Goal: Task Accomplishment & Management: Complete application form

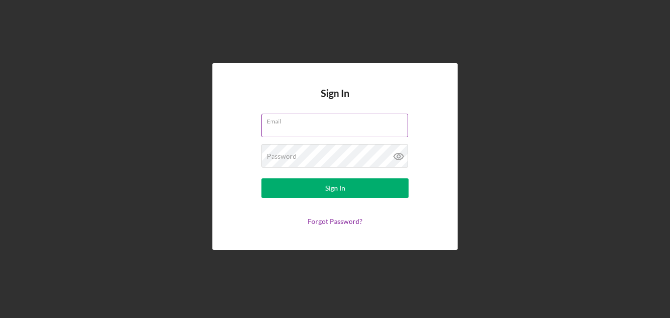
click at [329, 129] on input "Email" at bounding box center [334, 126] width 147 height 24
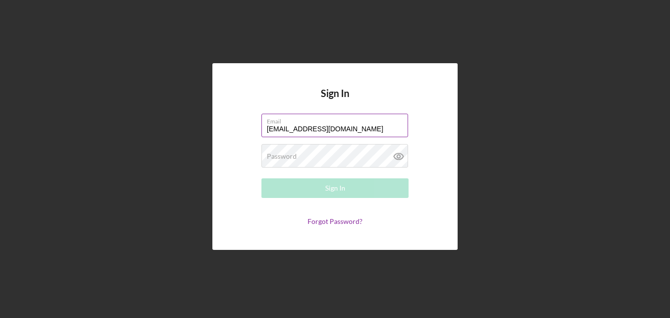
type input "[EMAIL_ADDRESS][DOMAIN_NAME]"
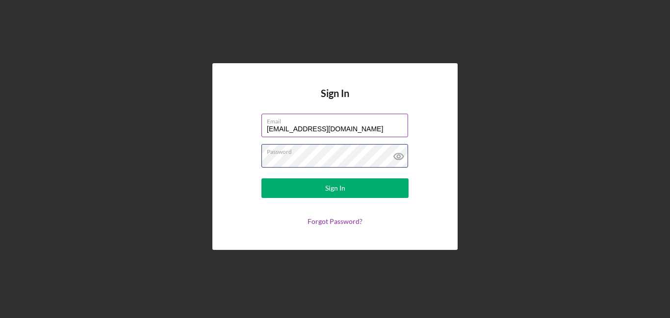
click at [261, 178] on button "Sign In" at bounding box center [334, 188] width 147 height 20
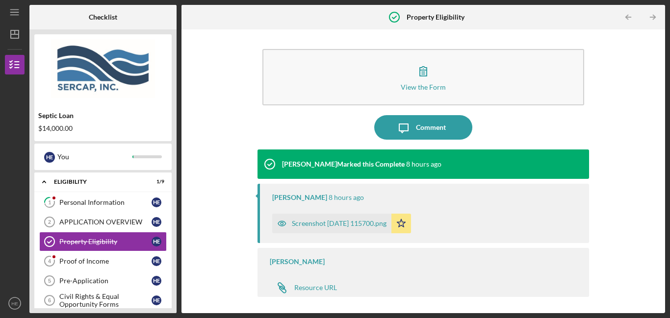
click at [373, 229] on div "Screenshot [DATE] 115700.png" at bounding box center [331, 224] width 119 height 20
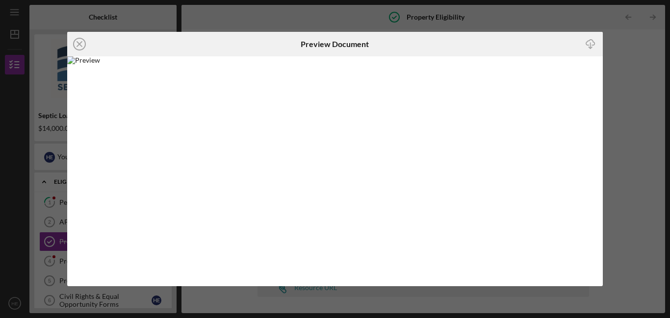
click at [667, 139] on div "Icon/Close Preview Document Icon/Download" at bounding box center [335, 159] width 670 height 318
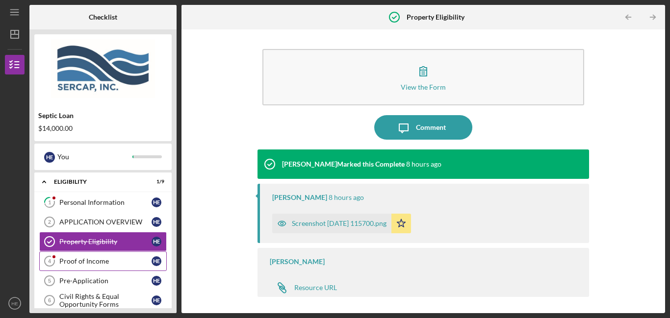
click at [114, 263] on div "Proof of Income" at bounding box center [105, 261] width 92 height 8
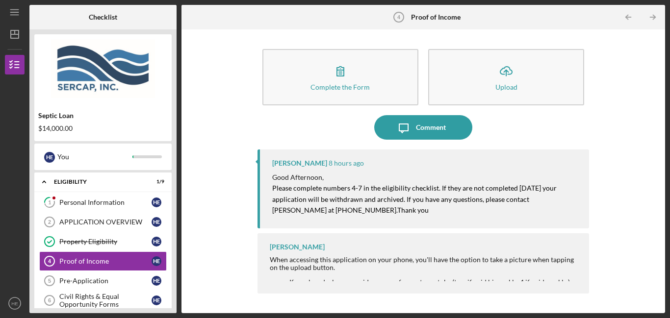
click at [578, 219] on div "[PERSON_NAME] 8 hours ago Good Afternoon, Please complete numbers 4-7 in the el…" at bounding box center [422, 188] width 331 height 79
click at [506, 261] on div "When accessing this application on your phone, you'll have the option to take a…" at bounding box center [424, 264] width 309 height 16
drag, startPoint x: 257, startPoint y: 184, endPoint x: 259, endPoint y: 221, distance: 36.8
click at [259, 221] on div "[PERSON_NAME] 8 hours ago Good Afternoon, Please complete numbers 4-7 in the el…" at bounding box center [422, 188] width 331 height 79
click at [257, 227] on div "[PERSON_NAME] 8 hours ago Good Afternoon, Please complete numbers 4-7 in the el…" at bounding box center [422, 223] width 331 height 149
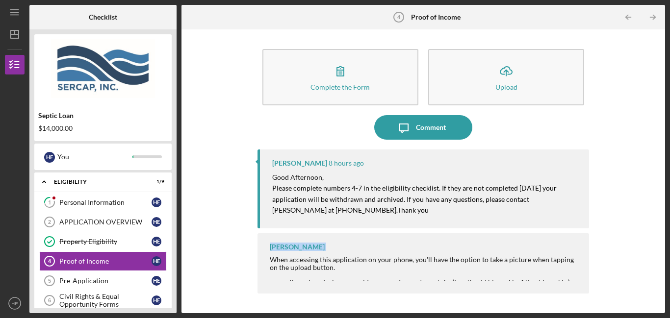
drag, startPoint x: 257, startPoint y: 227, endPoint x: 259, endPoint y: 258, distance: 30.9
click at [259, 258] on div "[PERSON_NAME] 8 hours ago Good Afternoon, Please complete numbers 4-7 in the el…" at bounding box center [422, 223] width 331 height 149
click at [260, 260] on div "[PERSON_NAME] When accessing this application on your phone, you'll have the op…" at bounding box center [422, 263] width 331 height 60
click at [298, 267] on div "When accessing this application on your phone, you'll have the option to take a…" at bounding box center [424, 264] width 309 height 16
click at [476, 253] on div "[PERSON_NAME] When accessing this application on your phone, you'll have the op…" at bounding box center [422, 263] width 331 height 60
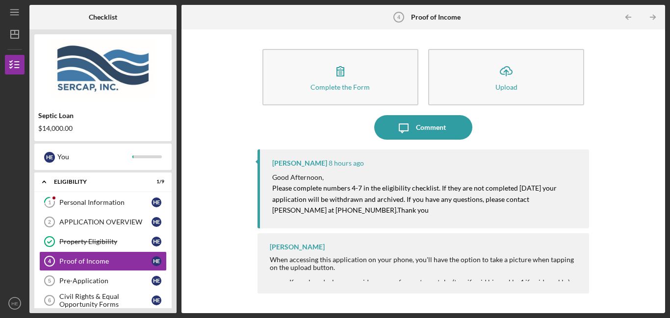
click at [476, 253] on div "[PERSON_NAME] When accessing this application on your phone, you'll have the op…" at bounding box center [422, 263] width 331 height 60
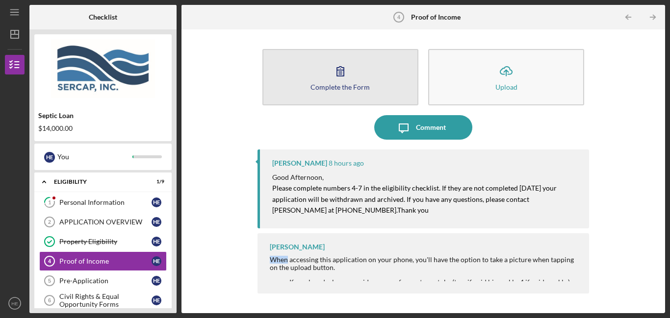
click at [330, 74] on icon "button" at bounding box center [340, 71] width 25 height 25
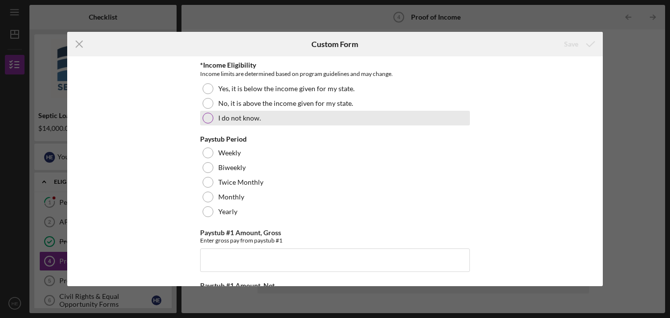
click at [205, 118] on div at bounding box center [207, 118] width 11 height 11
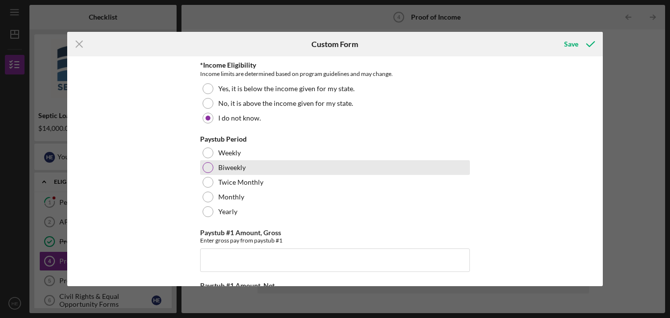
click at [211, 169] on div at bounding box center [207, 167] width 11 height 11
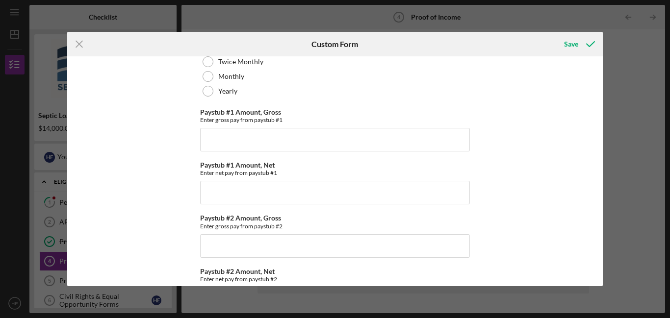
scroll to position [128, 0]
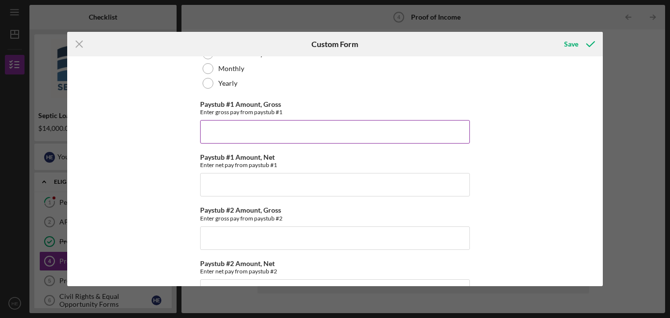
click at [425, 135] on input "Paystub #1 Amount, Gross" at bounding box center [335, 132] width 270 height 24
type input "$1,820.65"
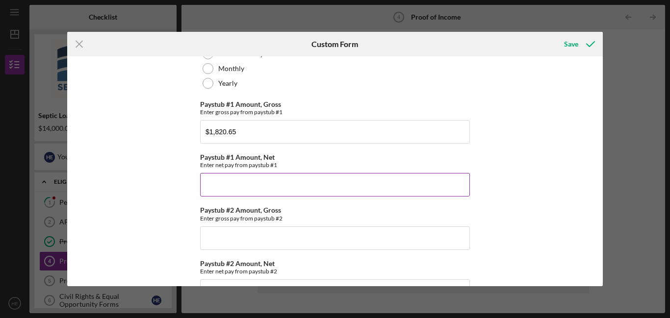
click at [348, 190] on input "Paystub #1 Amount, Net" at bounding box center [335, 185] width 270 height 24
type input "$1,476.15"
click at [351, 237] on input "Paystub #2 Amount, Gross" at bounding box center [335, 238] width 270 height 24
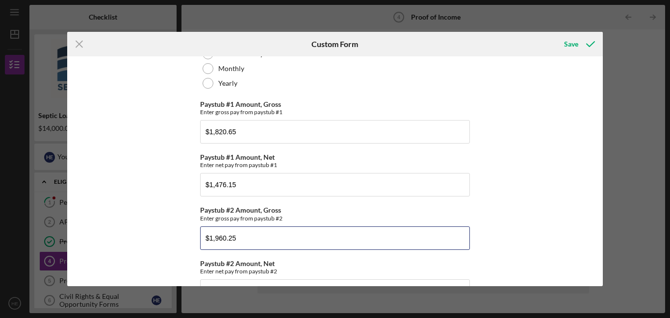
type input "$1,960.25"
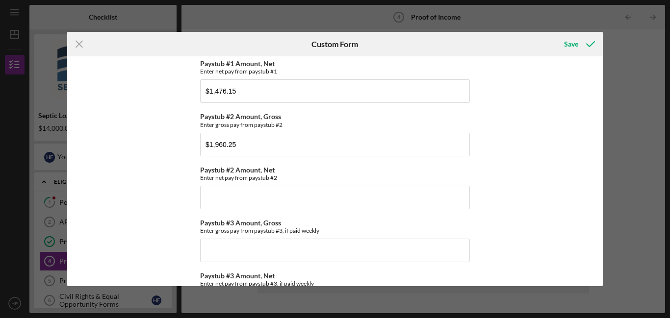
scroll to position [224, 0]
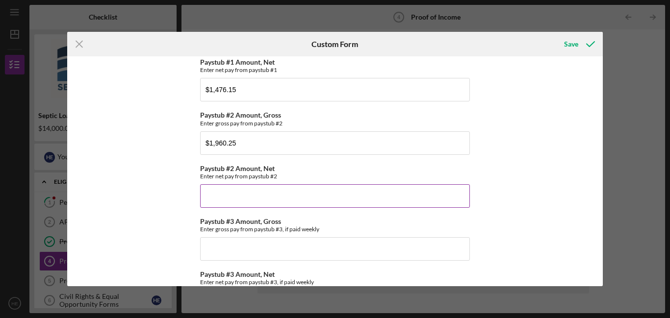
click at [375, 190] on input "Paystub #2 Amount, Net" at bounding box center [335, 196] width 270 height 24
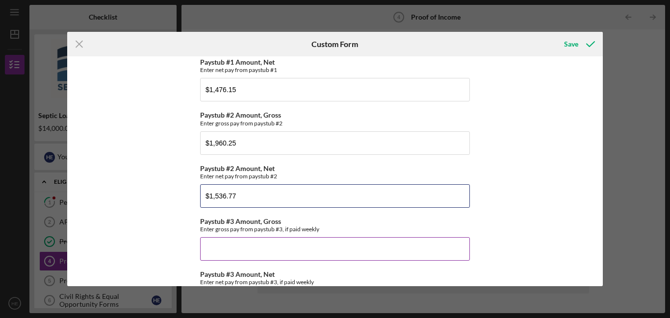
type input "$1,536.77"
click at [320, 243] on input "Paystub #3 Amount, Gross" at bounding box center [335, 249] width 270 height 24
type input "$2,007.69"
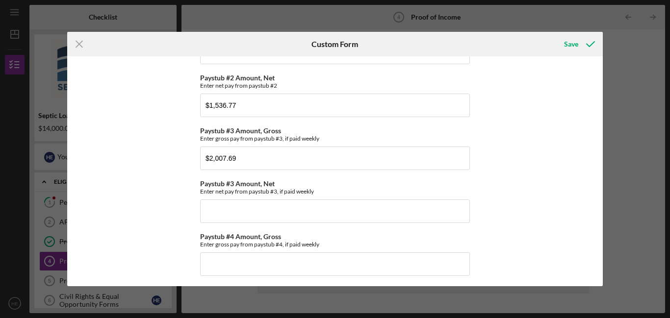
scroll to position [316, 0]
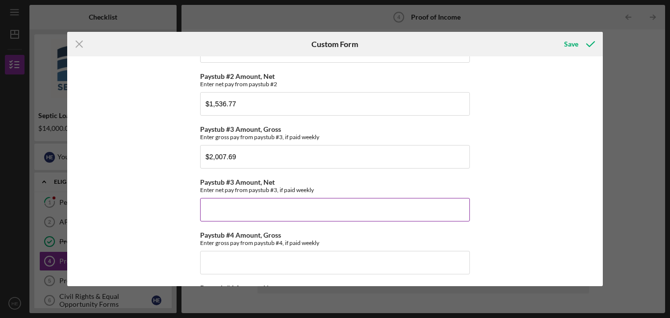
click at [411, 211] on input "Paystub #3 Amount, Net" at bounding box center [335, 210] width 270 height 24
type input "$1,519.23"
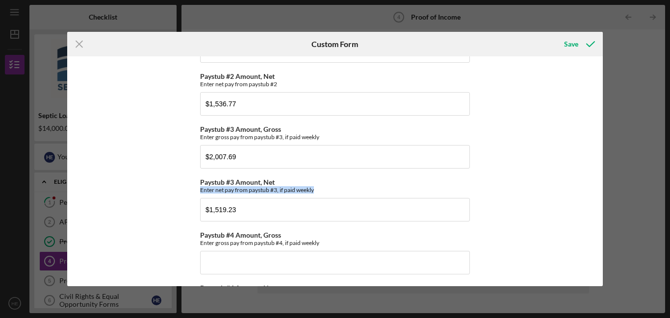
drag, startPoint x: 602, startPoint y: 181, endPoint x: 616, endPoint y: 215, distance: 36.5
click at [616, 215] on div "Icon/Menu Close Custom Form Save *Income Eligibility Income limits are determin…" at bounding box center [335, 159] width 670 height 318
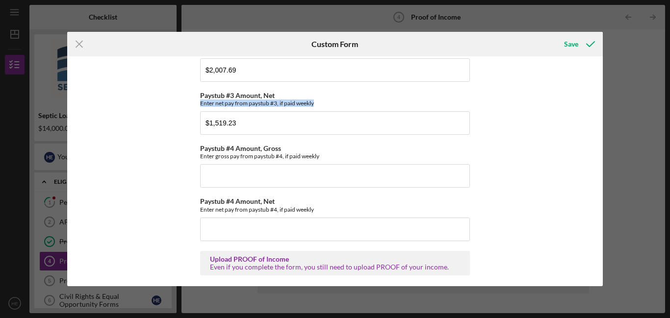
scroll to position [404, 0]
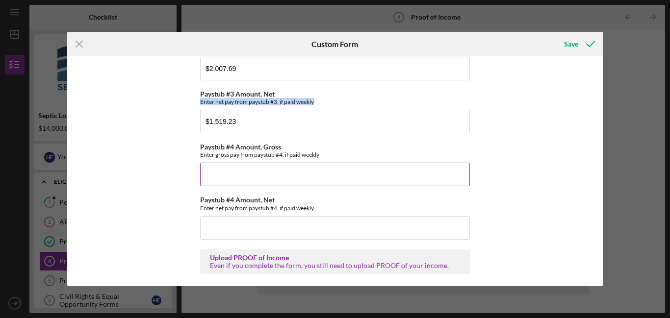
click at [383, 177] on input "Paystub #4 Amount, Gross" at bounding box center [335, 175] width 270 height 24
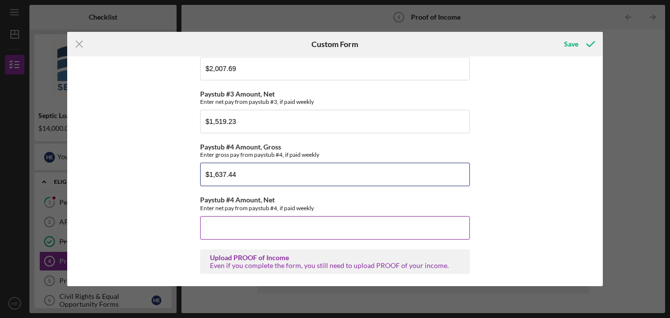
type input "$1,637.44"
click at [365, 223] on input "Paystub #4 Amount, Net" at bounding box center [335, 228] width 270 height 24
type input "$1,286.12"
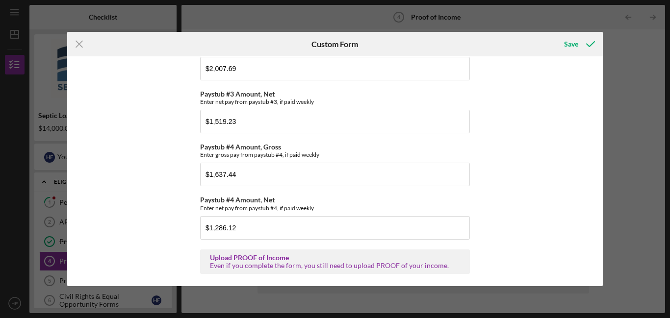
scroll to position [405, 0]
click at [575, 47] on div "Save" at bounding box center [571, 44] width 14 height 20
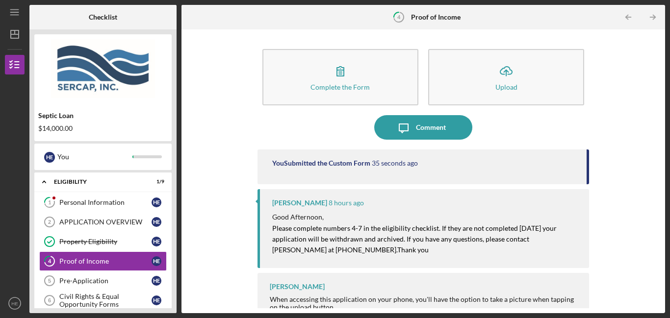
scroll to position [13, 0]
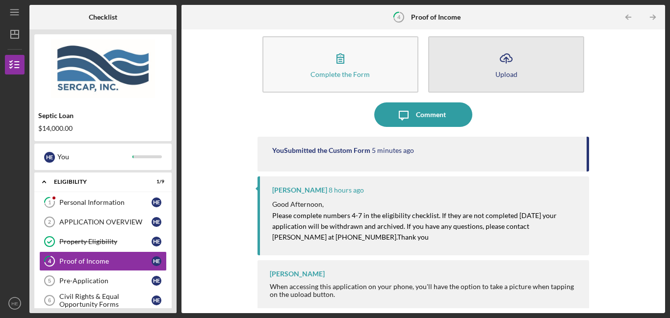
click at [495, 56] on icon "Icon/Upload" at bounding box center [506, 58] width 25 height 25
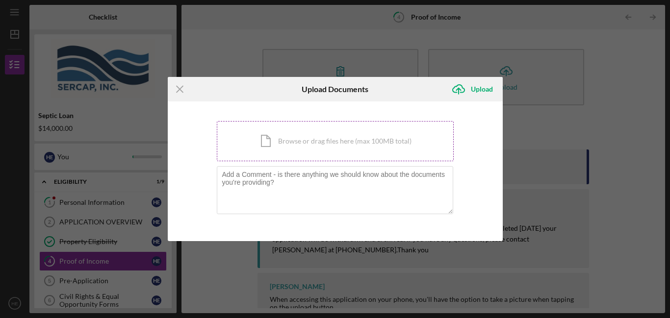
click at [304, 140] on div "Icon/Document Browse or drag files here (max 100MB total) Tap to choose files o…" at bounding box center [335, 141] width 237 height 40
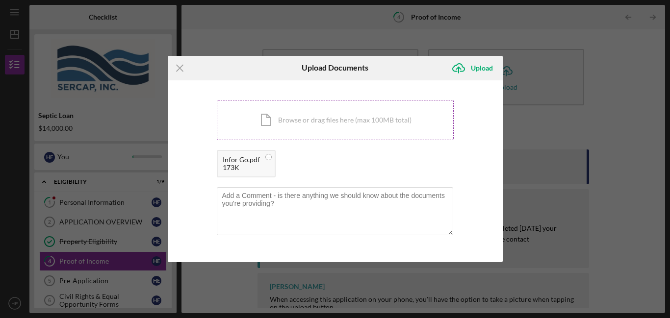
click at [344, 121] on div "Icon/Document Browse or drag files here (max 100MB total) Tap to choose files o…" at bounding box center [335, 120] width 237 height 40
click at [377, 121] on div "Icon/Document Browse or drag files here (max 100MB total) Tap to choose files o…" at bounding box center [335, 120] width 237 height 40
click at [376, 120] on div "Icon/Document Browse or drag files here (max 100MB total) Tap to choose files o…" at bounding box center [335, 120] width 237 height 40
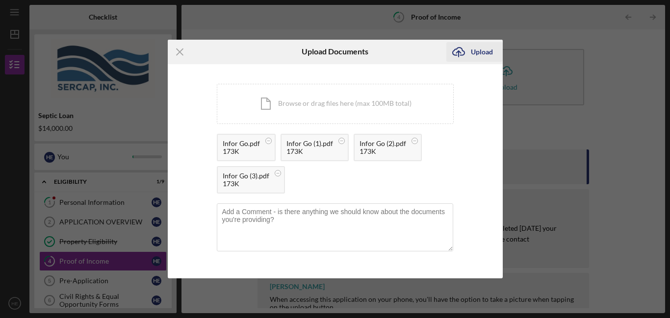
click at [478, 56] on div "Upload" at bounding box center [482, 52] width 22 height 20
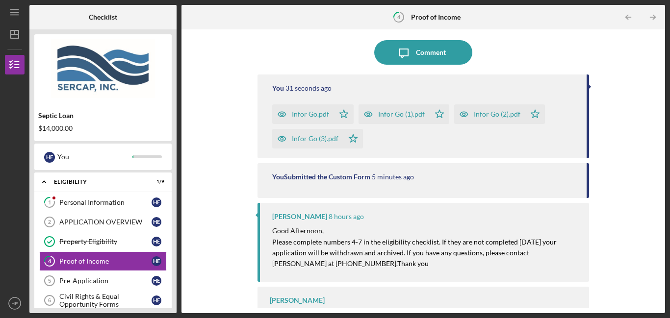
scroll to position [101, 0]
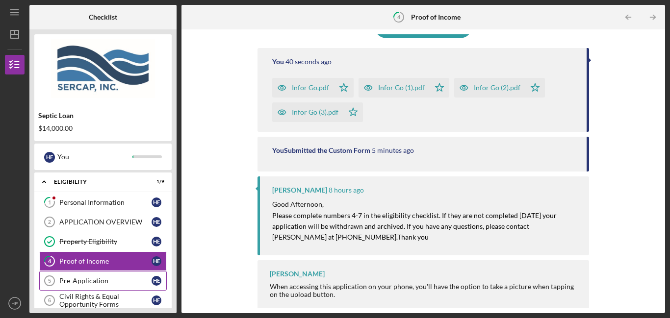
click at [89, 287] on link "Pre-Application 5 Pre-Application H E" at bounding box center [102, 281] width 127 height 20
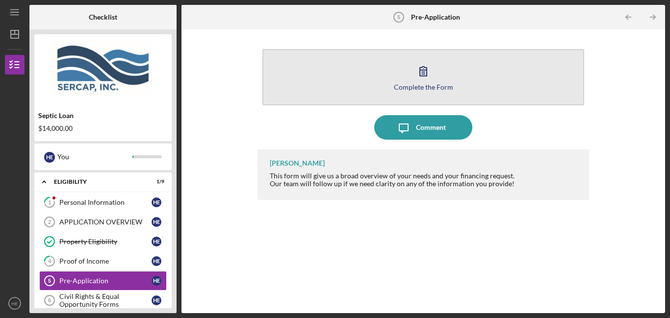
click at [424, 87] on div "Complete the Form" at bounding box center [423, 86] width 59 height 7
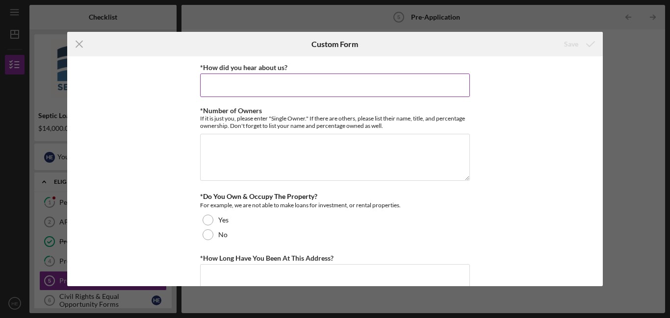
click at [389, 93] on input "*How did you hear about us?" at bounding box center [335, 86] width 270 height 24
click at [285, 85] on input "Brunswick County Enviromental" at bounding box center [335, 86] width 270 height 24
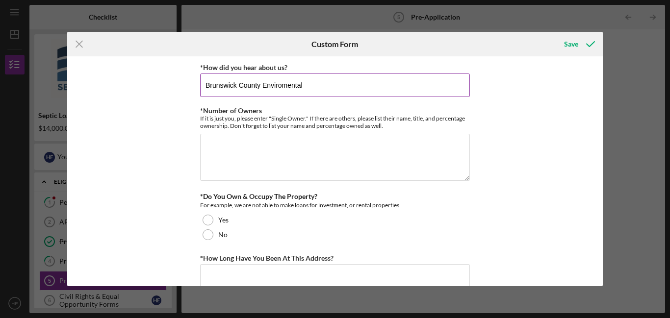
click at [320, 86] on input "Brunswick County Enviromental" at bounding box center [335, 86] width 270 height 24
click at [279, 88] on input "Brunswick County Enviromental" at bounding box center [335, 86] width 270 height 24
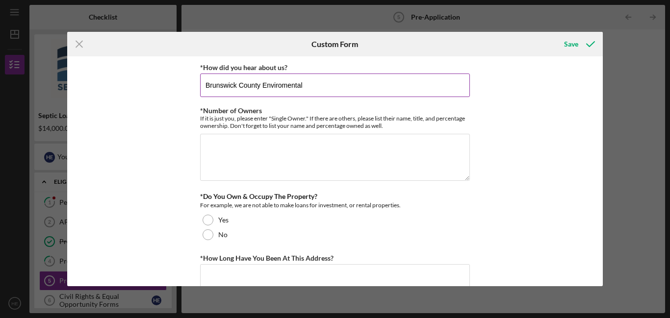
click at [279, 88] on input "Brunswick County Enviromental" at bounding box center [335, 86] width 270 height 24
click at [321, 87] on input "Brunswick County Enviromental" at bounding box center [335, 86] width 270 height 24
type input "Brunswick County Environmental"
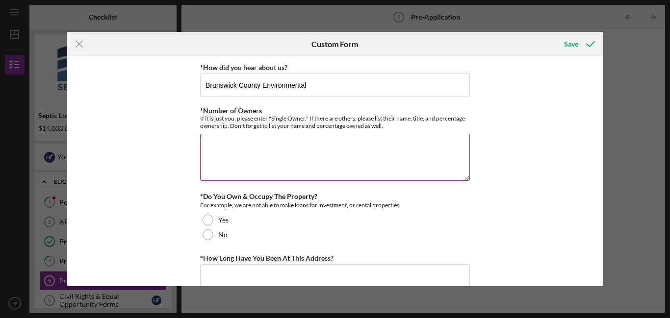
click at [224, 143] on textarea "*Number of Owners" at bounding box center [335, 157] width 270 height 47
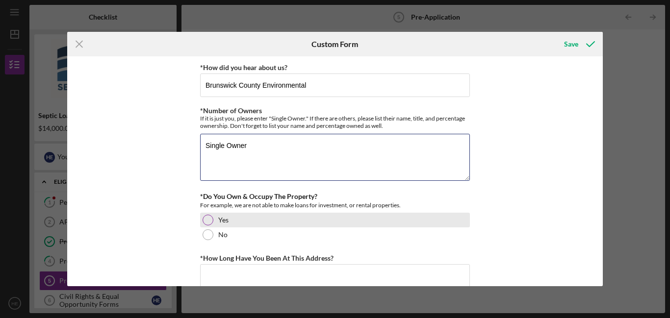
type textarea "Single Owner"
click at [215, 221] on div "Yes" at bounding box center [335, 220] width 270 height 15
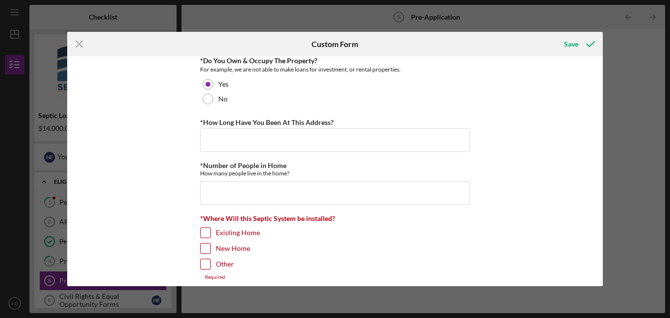
scroll to position [138, 0]
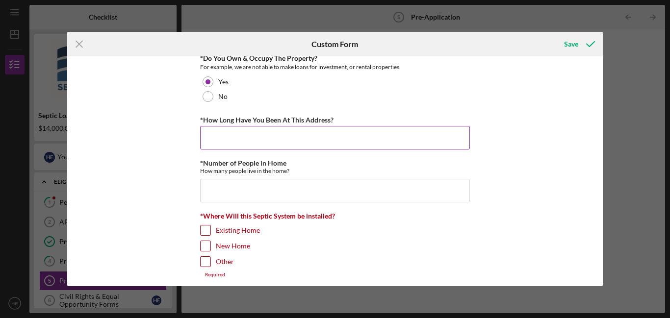
click at [371, 144] on input "*How Long Have You Been At This Address?" at bounding box center [335, 138] width 270 height 24
type input "28 years owned property for 4 years"
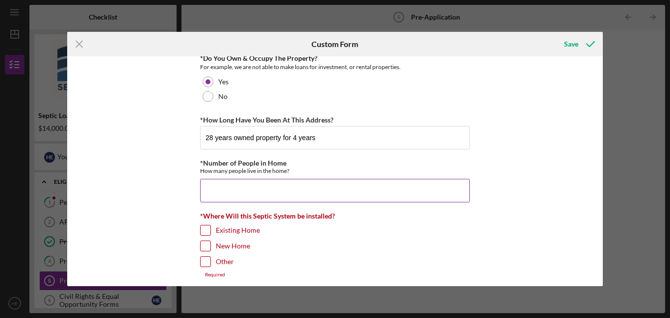
click at [354, 200] on input "*Number of People in Home" at bounding box center [335, 191] width 270 height 24
type input "2"
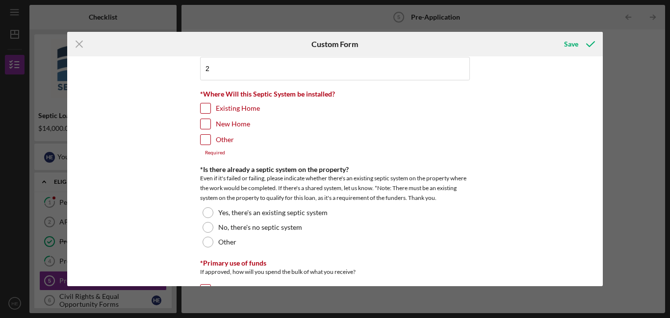
scroll to position [263, 0]
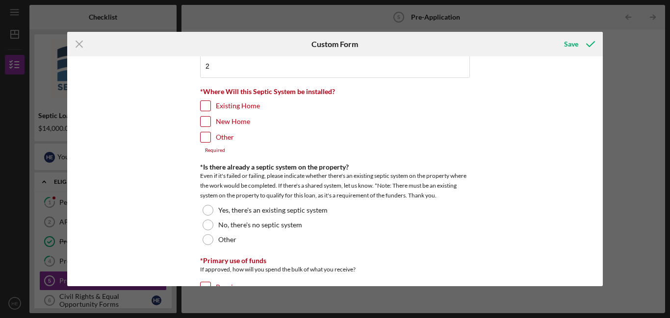
click at [223, 109] on label "Existing Home" at bounding box center [238, 106] width 44 height 10
click at [210, 109] on input "Existing Home" at bounding box center [205, 106] width 10 height 10
checkbox input "true"
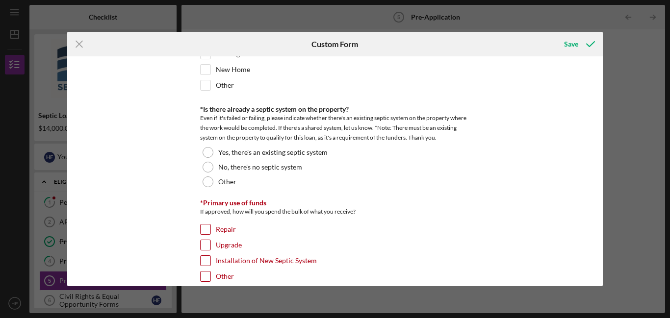
scroll to position [322, 0]
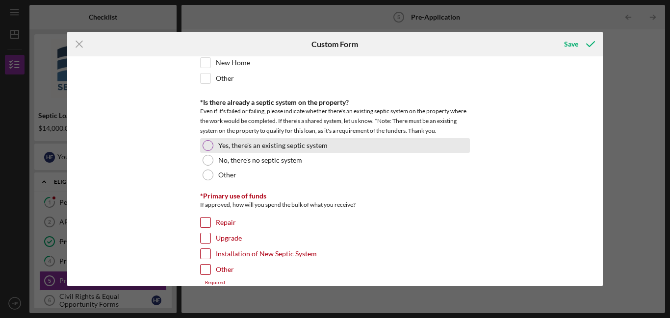
click at [283, 144] on label "Yes, there's an existing septic system" at bounding box center [272, 146] width 109 height 8
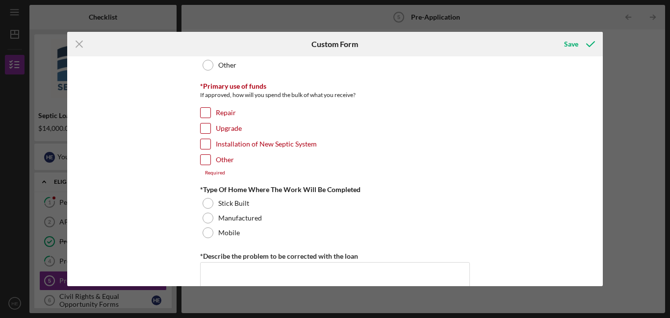
scroll to position [434, 0]
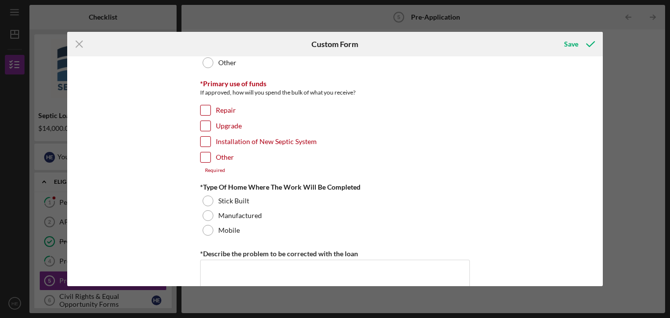
click at [208, 112] on input "Repair" at bounding box center [205, 110] width 10 height 10
checkbox input "true"
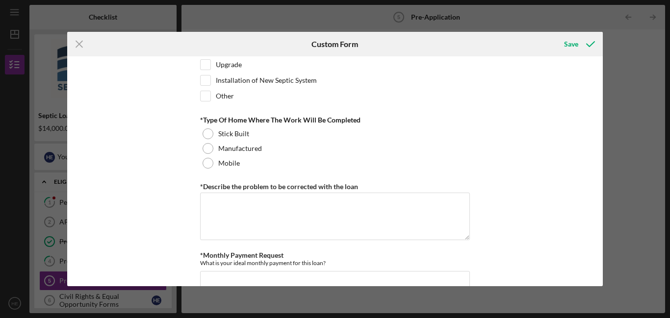
scroll to position [499, 0]
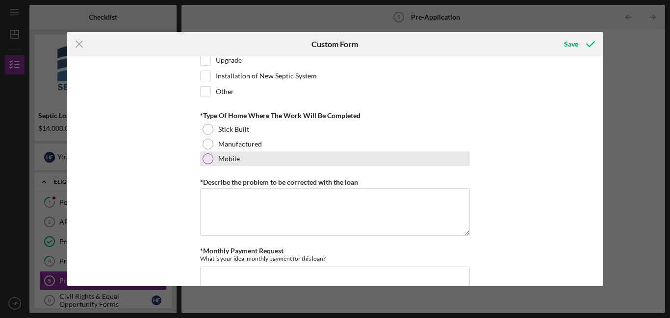
click at [243, 165] on div "Mobile" at bounding box center [335, 158] width 270 height 15
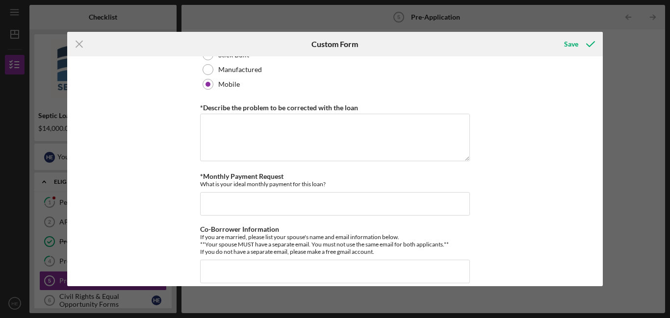
scroll to position [576, 0]
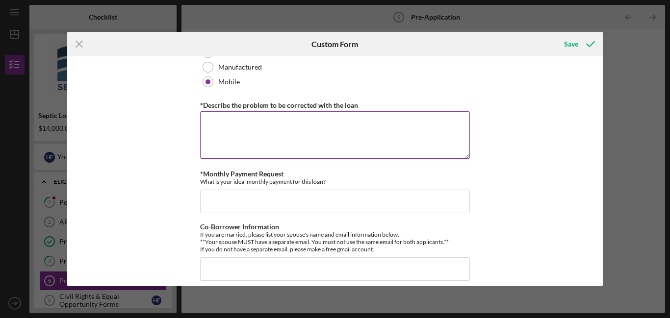
click at [423, 145] on textarea "*Describe the problem to be corrected with the loan" at bounding box center [335, 134] width 270 height 47
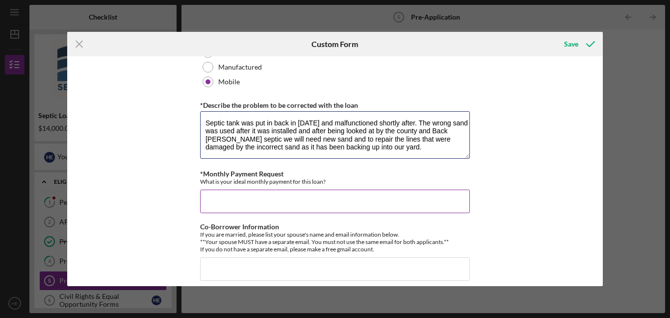
type textarea "Septic tank was put in back in [DATE] and malfunctioned shortly after. The wron…"
click at [300, 195] on input "*Monthly Payment Request" at bounding box center [335, 202] width 270 height 24
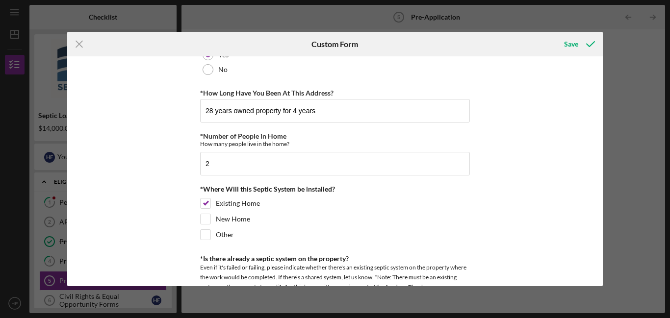
scroll to position [140, 0]
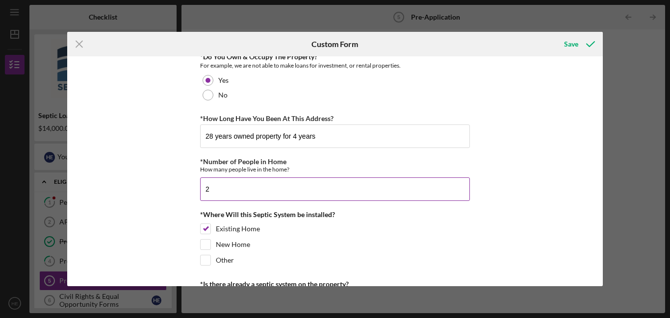
click at [272, 192] on input "2" at bounding box center [335, 189] width 270 height 24
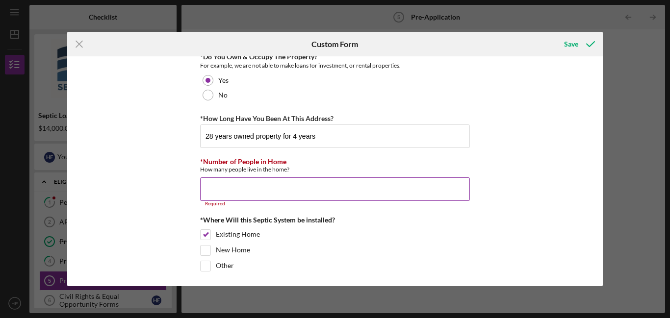
type input "1"
type input "2"
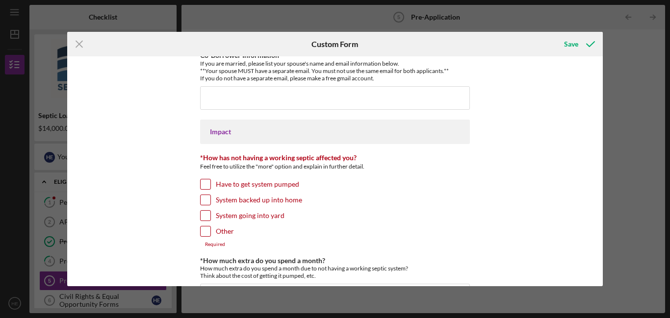
scroll to position [758, 0]
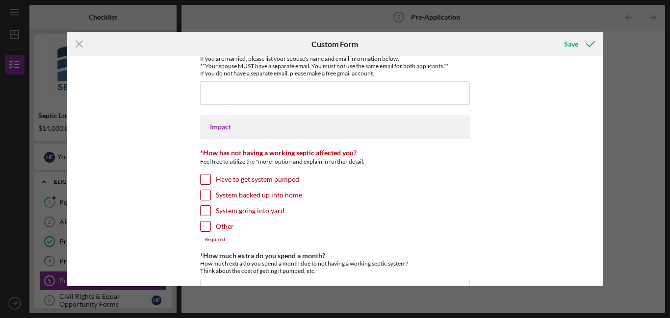
click at [207, 210] on input "System going into yard" at bounding box center [205, 211] width 10 height 10
checkbox input "true"
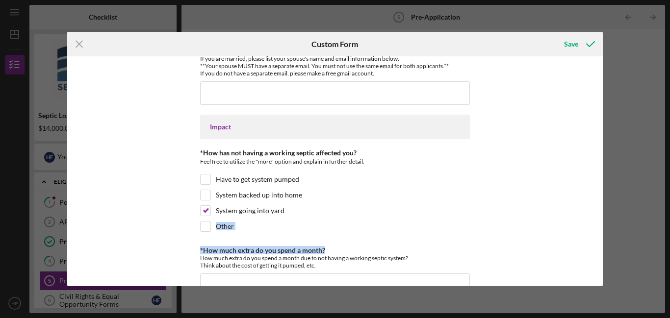
drag, startPoint x: 602, startPoint y: 224, endPoint x: 601, endPoint y: 250, distance: 27.0
click at [601, 250] on div "*How did you hear about us? Brunswick County Environmental *Number of Owners If…" at bounding box center [335, 171] width 536 height 230
click at [557, 244] on div "*How did you hear about us? Brunswick County Environmental *Number of Owners If…" at bounding box center [335, 171] width 536 height 230
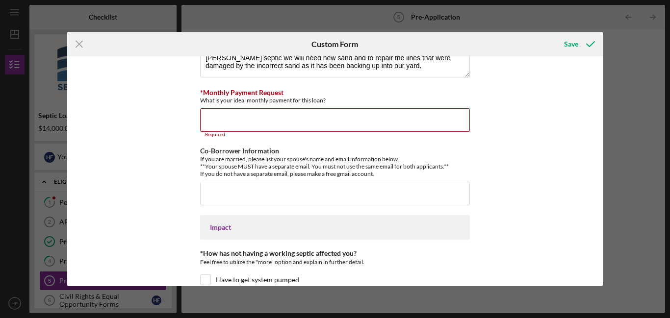
scroll to position [667, 0]
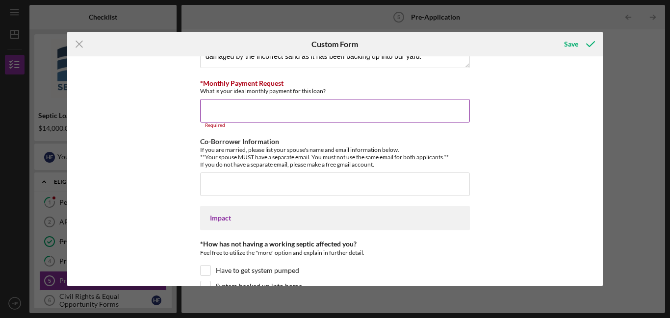
click at [400, 115] on input "*Monthly Payment Request" at bounding box center [335, 111] width 270 height 24
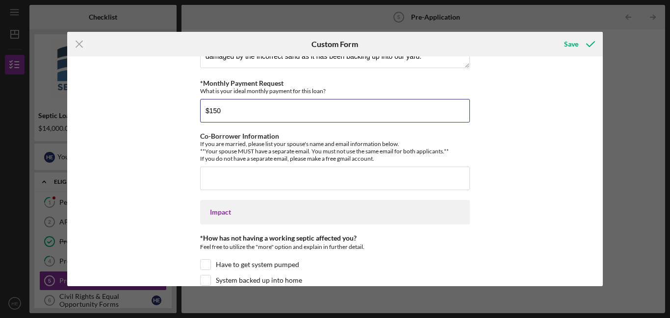
type input "$150"
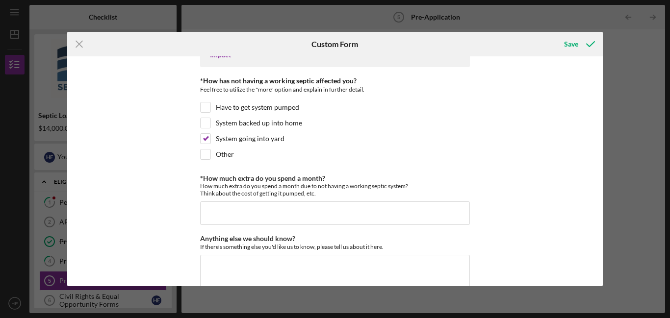
scroll to position [855, 0]
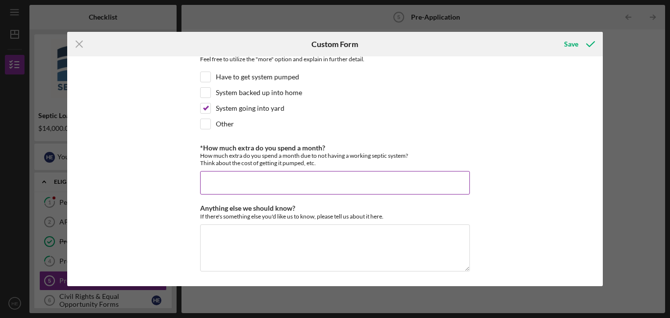
click at [345, 182] on input "*How much extra do you spend a month?" at bounding box center [335, 183] width 270 height 24
type input "$80"
drag, startPoint x: 602, startPoint y: 251, endPoint x: 600, endPoint y: 264, distance: 13.4
click at [600, 264] on div "*How did you hear about us? Brunswick County Environmental *Number of Owners If…" at bounding box center [335, 171] width 536 height 230
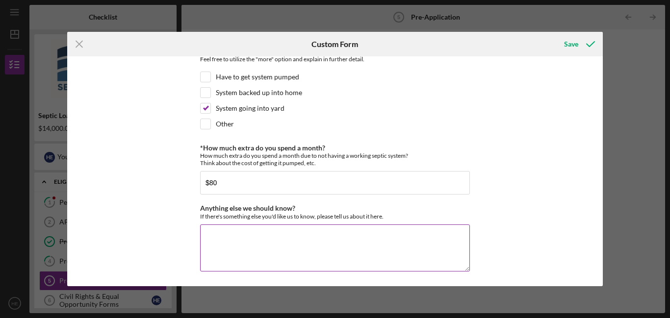
click at [331, 242] on textarea "Anything else we should know?" at bounding box center [335, 247] width 270 height 47
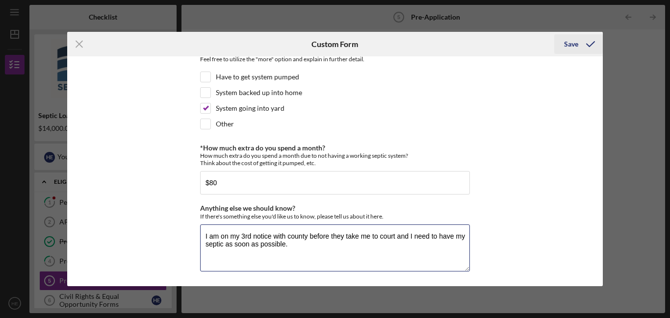
type textarea "I am on my 3rd notice with county before they take me to court and I need to ha…"
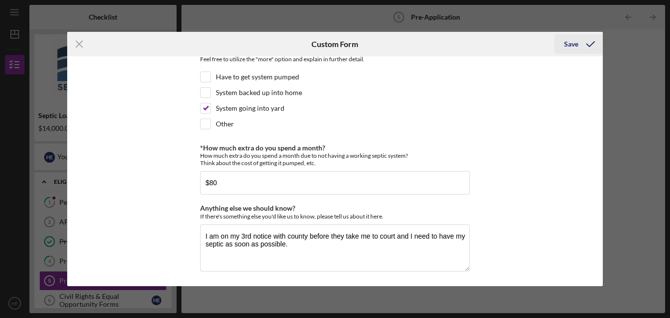
click at [572, 51] on div "Save" at bounding box center [571, 44] width 14 height 20
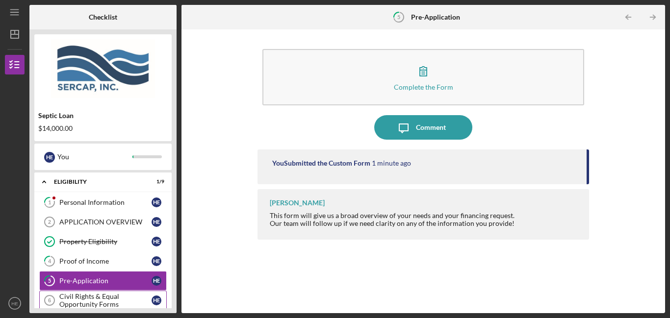
click at [86, 297] on div "Civil Rights & Equal Opportunity Forms" at bounding box center [105, 301] width 92 height 16
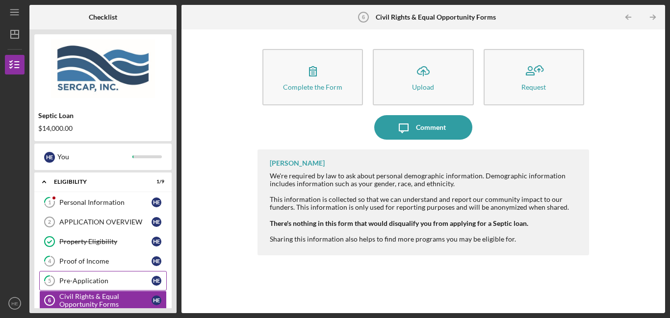
click at [121, 280] on div "Pre-Application" at bounding box center [105, 281] width 92 height 8
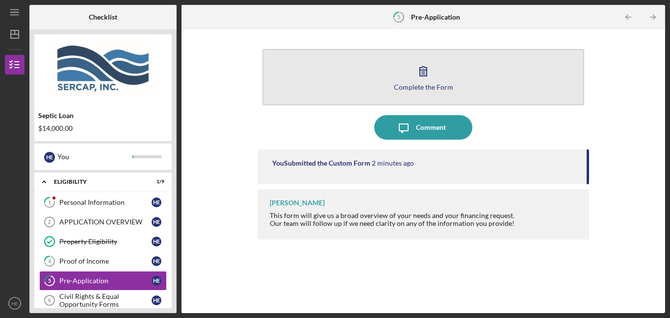
click at [394, 91] on div "Complete the Form" at bounding box center [423, 86] width 59 height 7
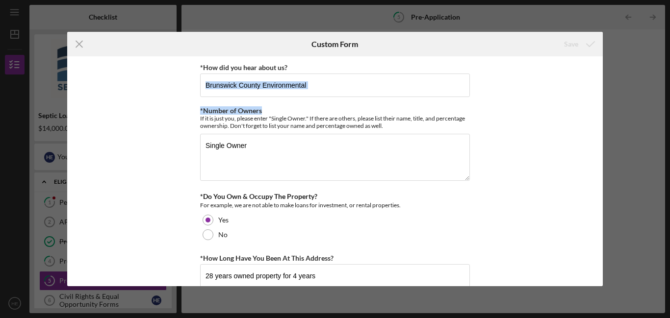
drag, startPoint x: 604, startPoint y: 94, endPoint x: 603, endPoint y: 109, distance: 15.7
click at [603, 109] on div "Icon/Menu Close Custom Form Save *How did you hear about us? Brunswick County E…" at bounding box center [335, 159] width 670 height 318
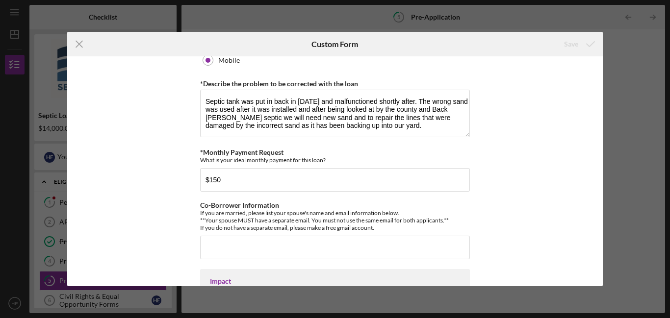
scroll to position [709, 0]
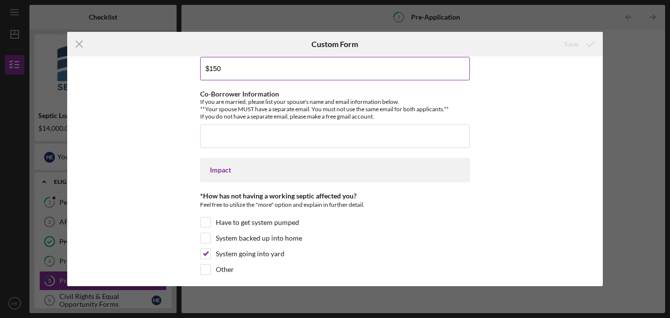
click at [394, 73] on input "$150" at bounding box center [335, 69] width 270 height 24
type input "$100"
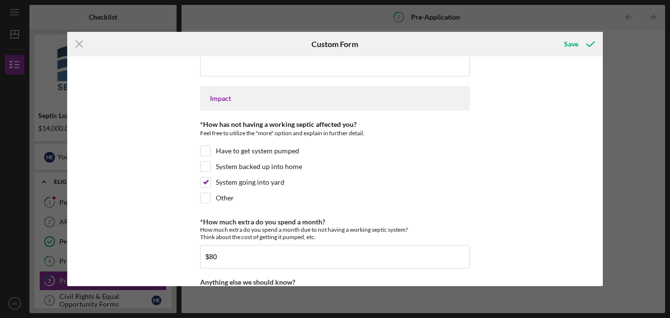
scroll to position [806, 0]
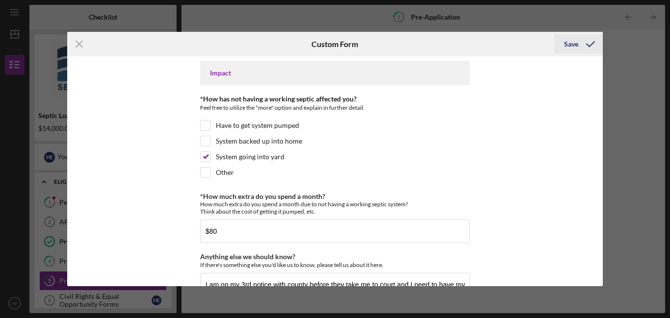
click at [576, 47] on div "Save" at bounding box center [571, 44] width 14 height 20
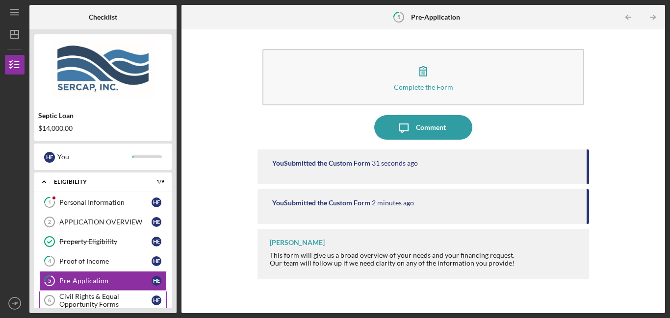
click at [66, 297] on div "Civil Rights & Equal Opportunity Forms" at bounding box center [105, 301] width 92 height 16
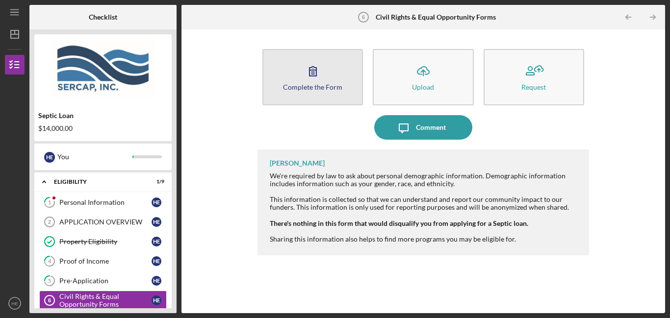
click at [306, 95] on button "Complete the Form Form" at bounding box center [312, 77] width 100 height 56
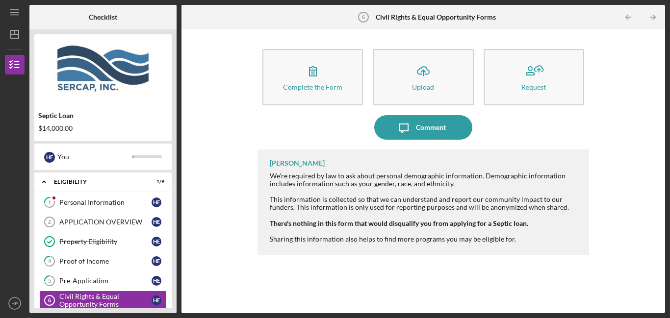
click at [174, 188] on div "Septic Loan $14,000.00 H E You Icon/Expander Eligibility 1 / 9 1 Personal Infor…" at bounding box center [102, 171] width 147 height 284
click at [31, 207] on div "Septic Loan $14,000.00 H E You Icon/Expander Eligibility 1 / 9 1 Personal Infor…" at bounding box center [102, 171] width 147 height 284
click at [90, 303] on div "Civil Rights & Equal Opportunity Forms" at bounding box center [105, 301] width 92 height 16
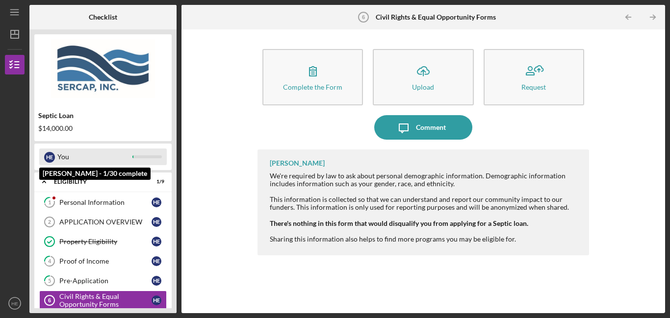
click at [56, 159] on div "H E You" at bounding box center [102, 157] width 127 height 17
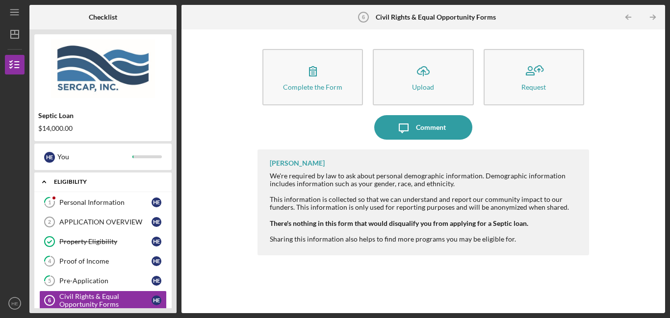
click at [45, 182] on icon "Icon/Expander" at bounding box center [44, 182] width 20 height 20
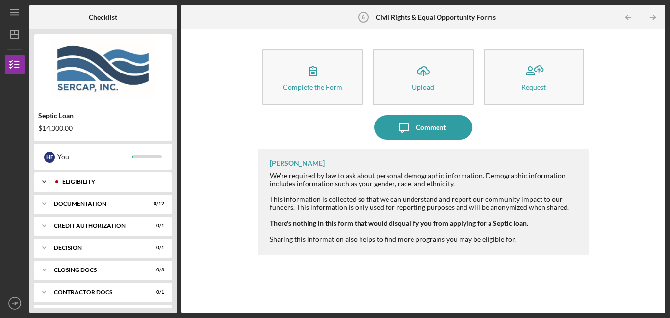
click at [45, 182] on icon "Icon/Expander" at bounding box center [44, 182] width 20 height 20
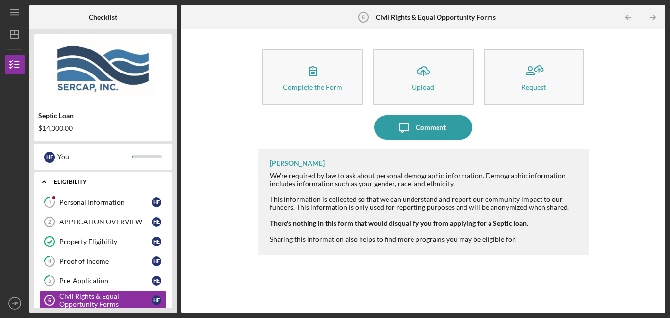
scroll to position [60, 0]
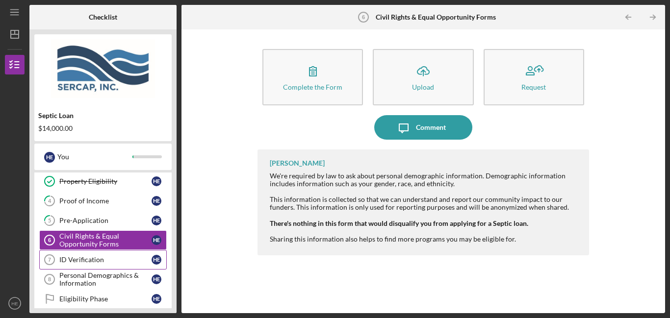
click at [79, 263] on div "ID Verification" at bounding box center [105, 260] width 92 height 8
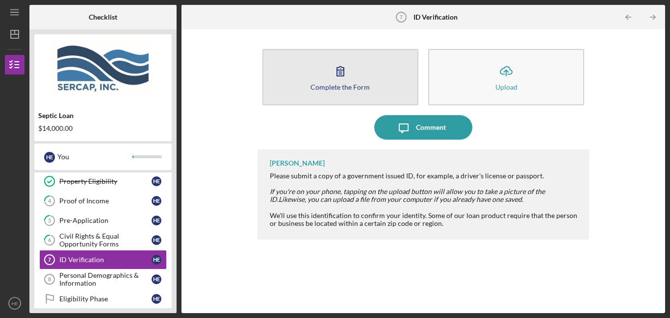
click at [350, 92] on button "Complete the Form Form" at bounding box center [340, 77] width 156 height 56
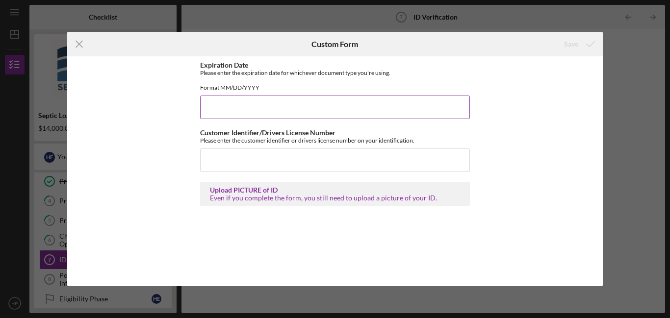
click at [300, 114] on input "Expiration Date" at bounding box center [335, 108] width 270 height 24
type input "[DATE]"
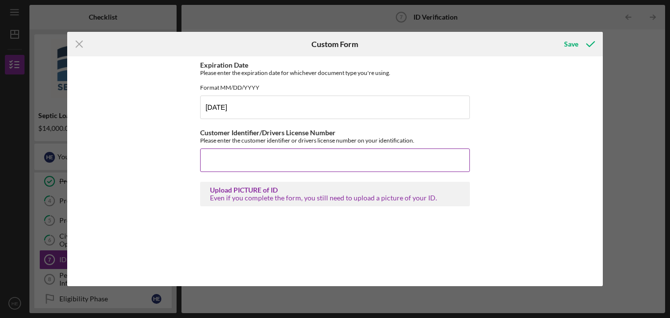
click at [218, 168] on input "Customer Identifier/Drivers License Number" at bounding box center [335, 161] width 270 height 24
type input "000036871763"
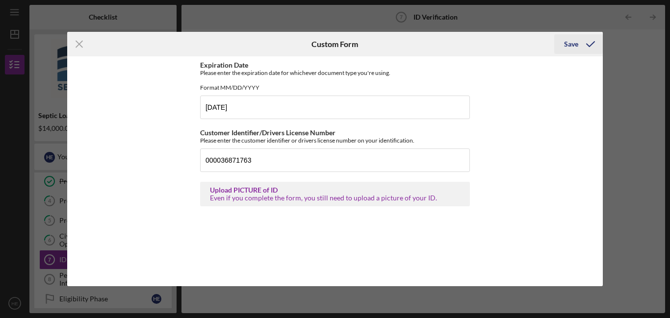
click at [570, 45] on div "Save" at bounding box center [571, 44] width 14 height 20
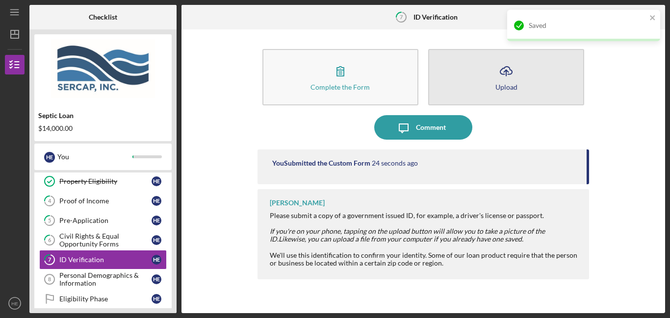
click at [503, 94] on button "Icon/Upload Upload" at bounding box center [506, 77] width 156 height 56
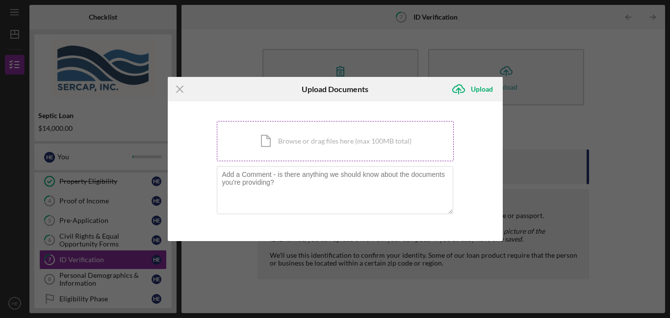
click at [305, 158] on div "Icon/Document Browse or drag files here (max 100MB total) Tap to choose files o…" at bounding box center [335, 141] width 237 height 40
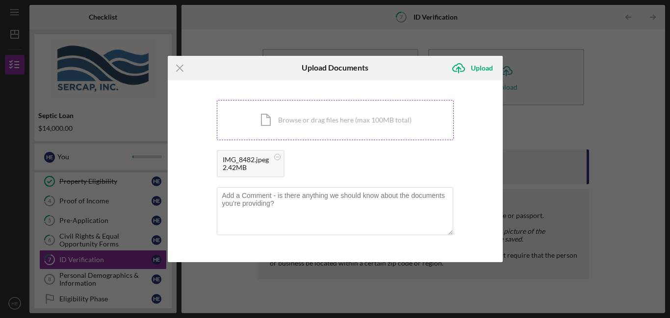
click at [374, 128] on div "Icon/Document Browse or drag files here (max 100MB total) Tap to choose files o…" at bounding box center [335, 120] width 237 height 40
click at [483, 60] on div "Upload" at bounding box center [482, 68] width 22 height 20
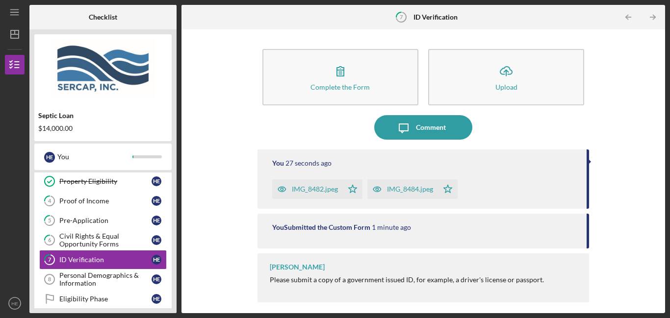
click at [637, 201] on div "Complete the Form Form Icon/Upload Upload Icon/Message Comment You 27 seconds a…" at bounding box center [422, 171] width 473 height 274
click at [99, 281] on div "Personal Demographics & Information" at bounding box center [105, 280] width 92 height 16
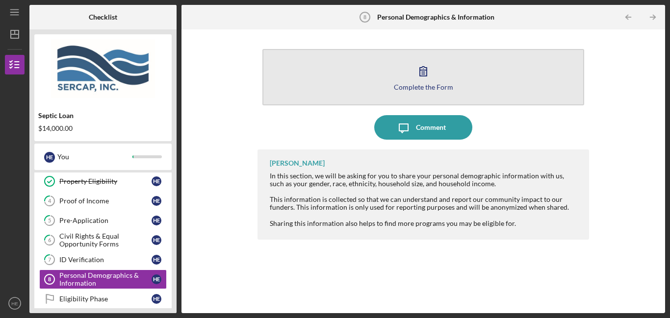
click at [394, 81] on button "Complete the Form Form" at bounding box center [423, 77] width 322 height 56
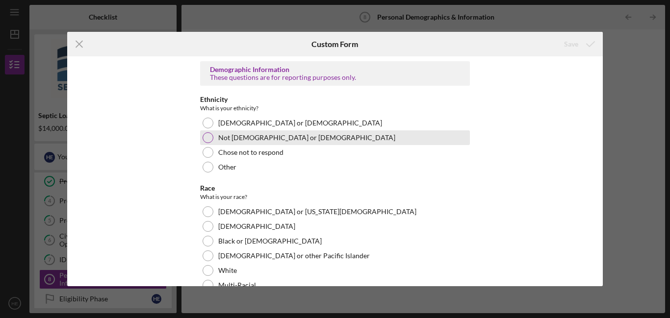
click at [206, 143] on div at bounding box center [207, 137] width 11 height 11
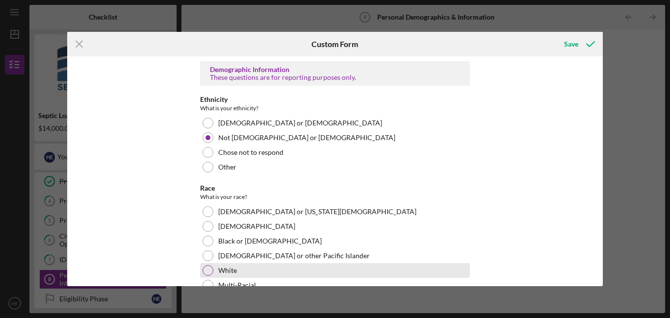
click at [212, 271] on div "White" at bounding box center [335, 270] width 270 height 15
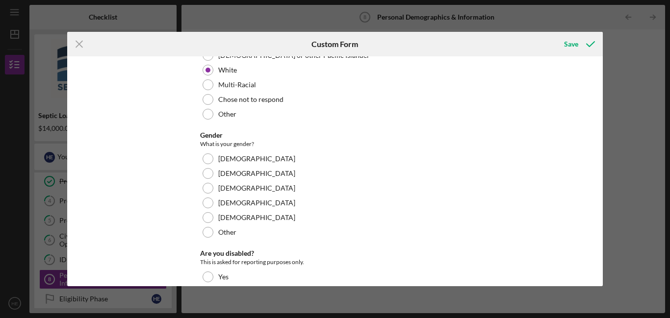
scroll to position [202, 0]
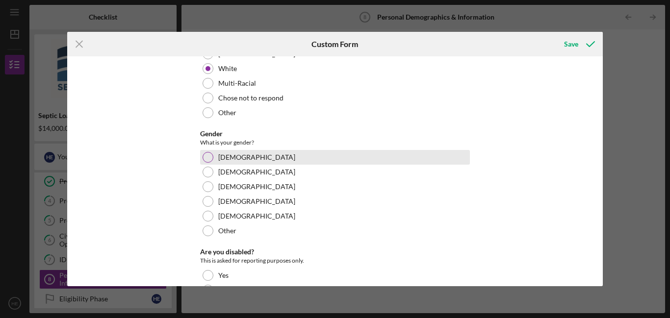
click at [202, 154] on div at bounding box center [207, 157] width 11 height 11
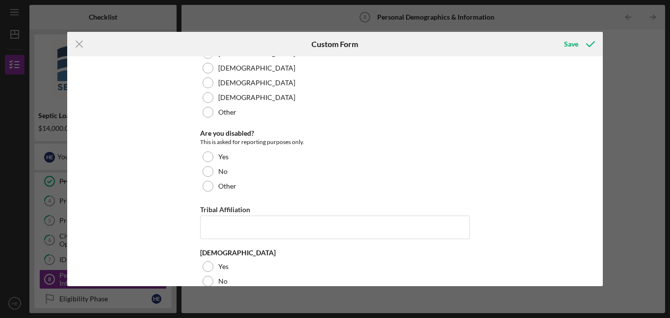
scroll to position [322, 0]
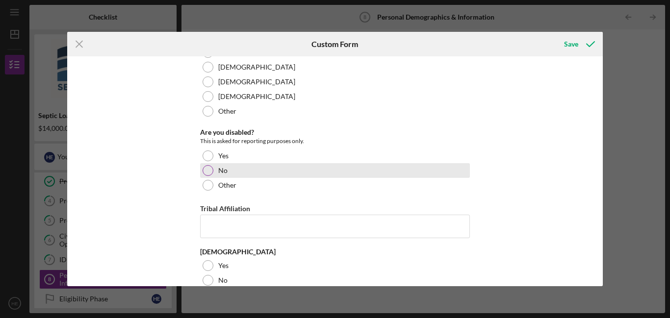
click at [207, 174] on div at bounding box center [207, 170] width 11 height 11
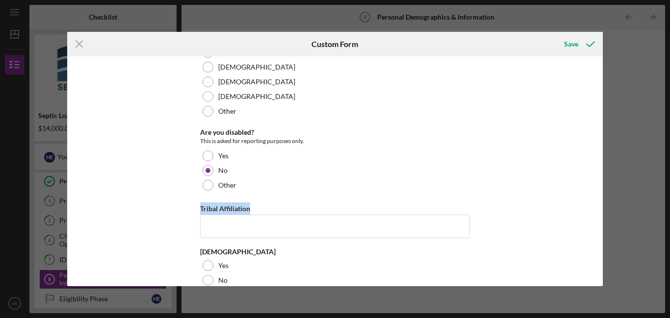
drag, startPoint x: 603, startPoint y: 199, endPoint x: 602, endPoint y: 225, distance: 25.5
click at [602, 225] on div "Icon/Menu Close Custom Form Save Demographic Information These questions are fo…" at bounding box center [335, 159] width 670 height 318
click at [305, 252] on div "[DEMOGRAPHIC_DATA]" at bounding box center [335, 252] width 270 height 8
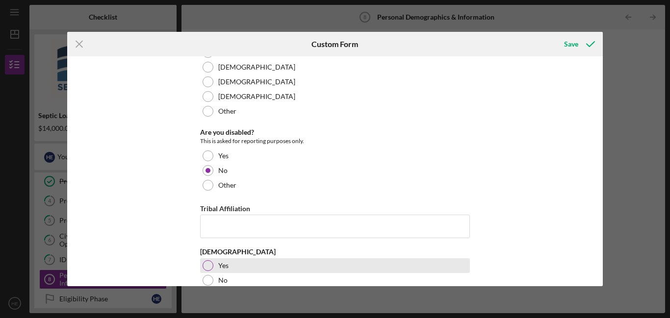
click at [209, 265] on div at bounding box center [207, 265] width 11 height 11
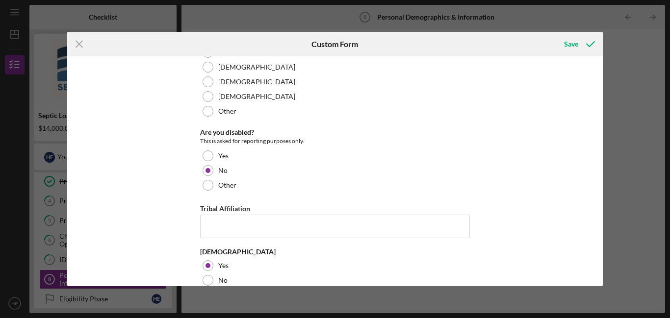
scroll to position [338, 0]
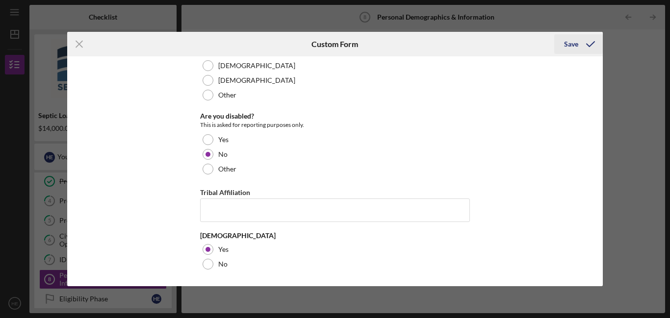
click at [580, 43] on icon "submit" at bounding box center [590, 44] width 25 height 25
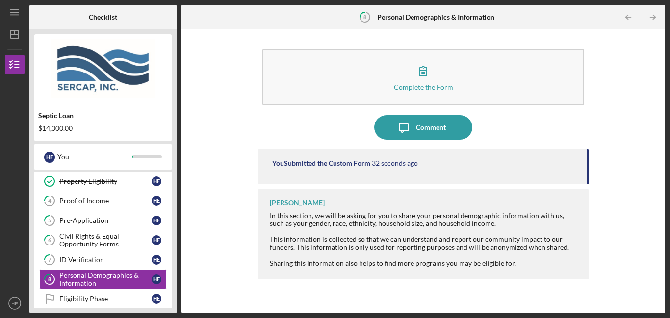
click at [114, 309] on div "Septic Loan $14,000.00 H E You Icon/Expander Eligibility 1 / 9 1 Personal Infor…" at bounding box center [102, 171] width 147 height 284
click at [117, 301] on div "Eligibility Phase" at bounding box center [105, 299] width 92 height 8
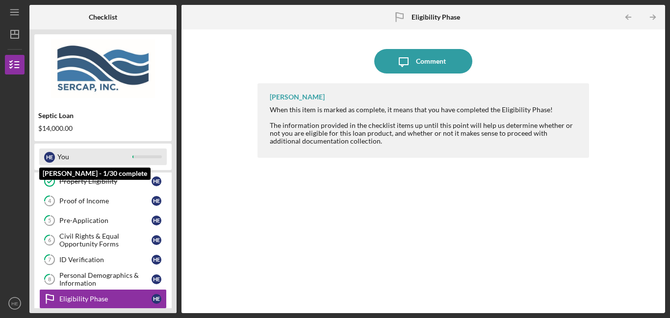
click at [53, 160] on div "H E" at bounding box center [49, 157] width 11 height 11
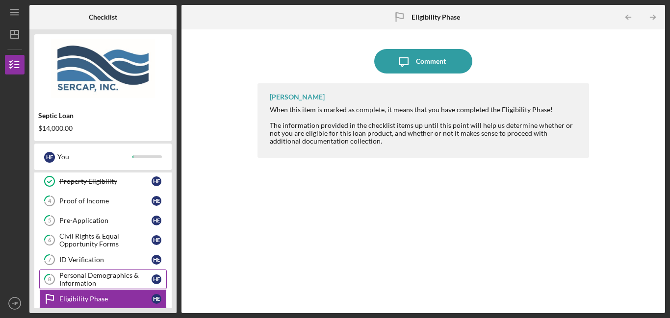
click at [110, 271] on link "8 Personal Demographics & Information H E" at bounding box center [102, 280] width 127 height 20
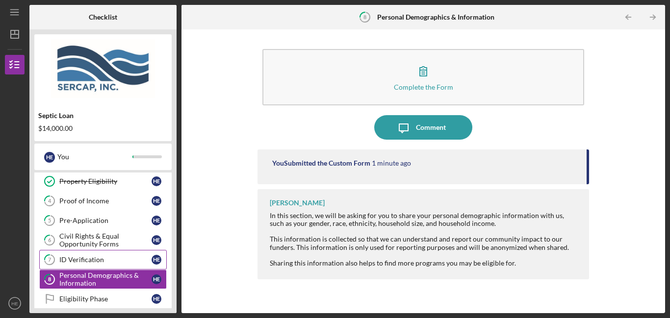
click at [110, 265] on link "7 ID Verification H E" at bounding box center [102, 260] width 127 height 20
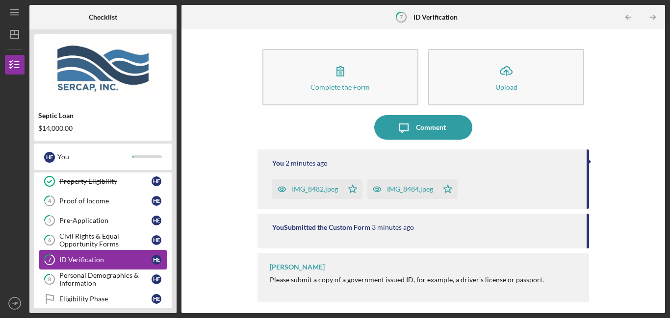
click at [114, 254] on link "7 ID Verification H E" at bounding box center [102, 260] width 127 height 20
click at [119, 241] on div "Civil Rights & Equal Opportunity Forms" at bounding box center [105, 240] width 92 height 16
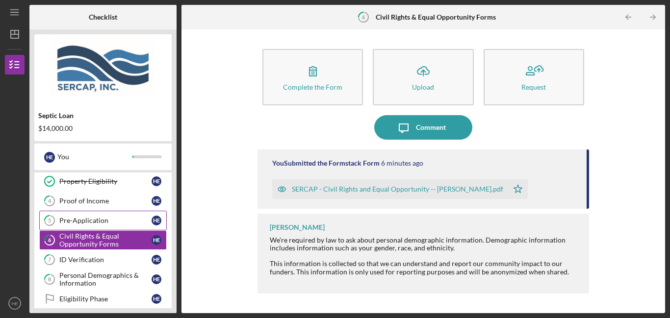
click at [125, 226] on link "5 Pre-Application H E" at bounding box center [102, 221] width 127 height 20
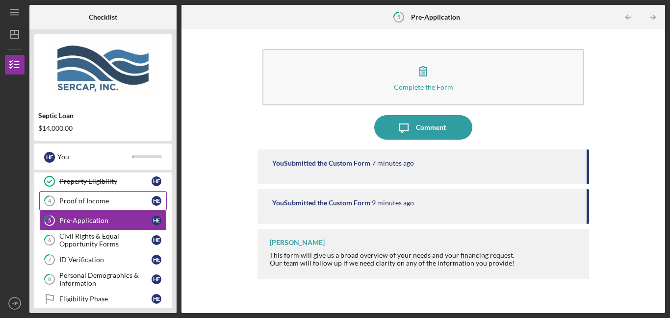
click at [133, 195] on link "4 Proof of Income H E" at bounding box center [102, 201] width 127 height 20
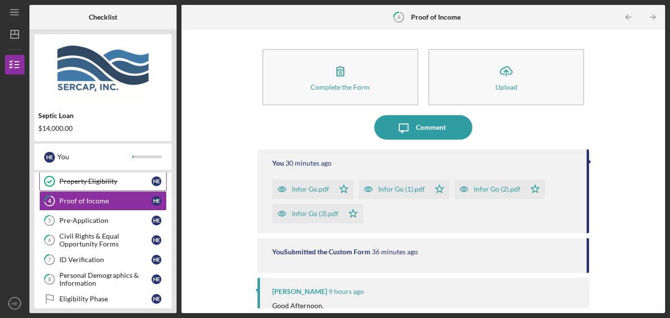
click at [136, 187] on link "Property Eligibility Property Eligibility H E" at bounding box center [102, 182] width 127 height 20
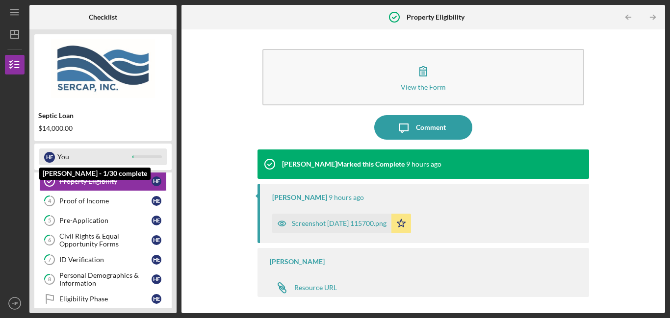
click at [68, 161] on div "You" at bounding box center [94, 157] width 75 height 17
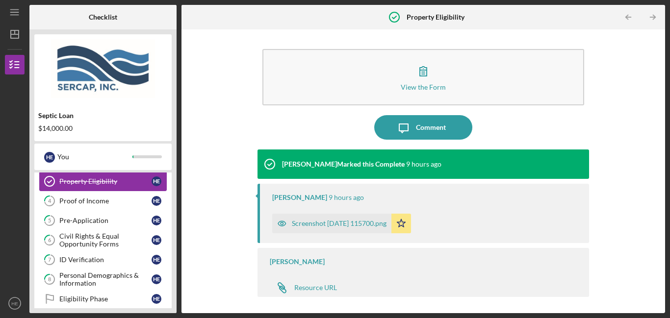
click at [49, 185] on icon "Property Eligibility" at bounding box center [49, 181] width 25 height 25
click at [34, 193] on div "1 Personal Information H E APPLICATION OVERVIEW 2 APPLICATION OVERVIEW H E Prop…" at bounding box center [102, 222] width 137 height 181
click at [21, 68] on icon "button" at bounding box center [14, 64] width 25 height 25
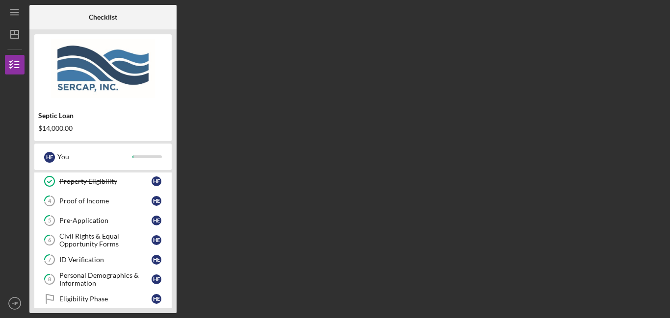
click at [35, 212] on div "1 Personal Information H E APPLICATION OVERVIEW 2 APPLICATION OVERVIEW H E Prop…" at bounding box center [102, 222] width 137 height 181
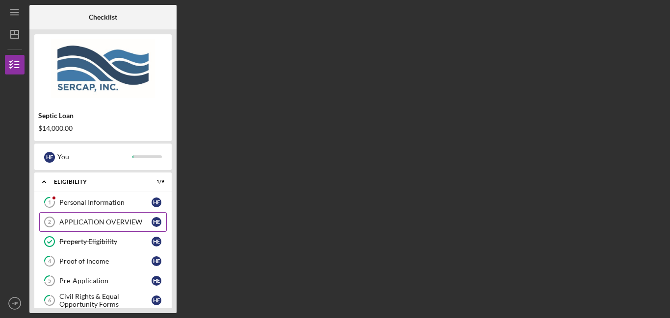
click at [79, 222] on div "APPLICATION OVERVIEW" at bounding box center [105, 222] width 92 height 8
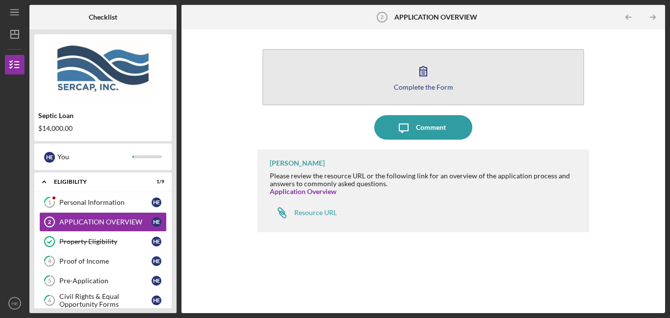
click at [408, 75] on button "Complete the Form Form" at bounding box center [423, 77] width 322 height 56
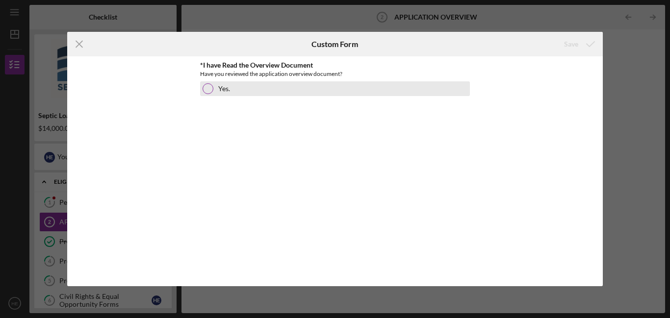
click at [269, 87] on div "Yes." at bounding box center [335, 88] width 270 height 15
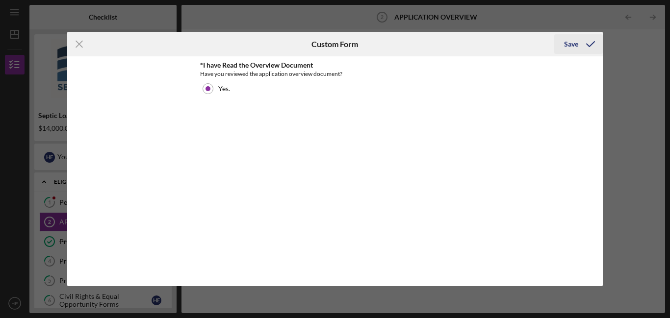
click at [569, 42] on div "Save" at bounding box center [571, 44] width 14 height 20
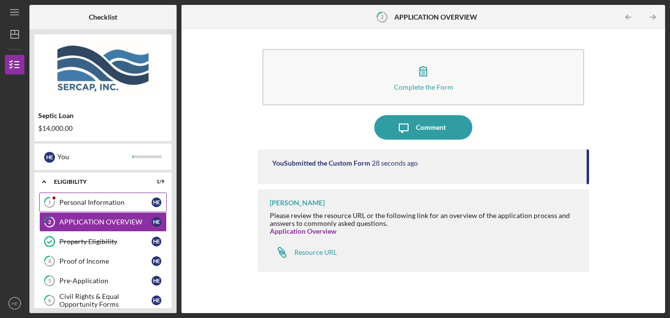
click at [86, 204] on div "Personal Information" at bounding box center [105, 203] width 92 height 8
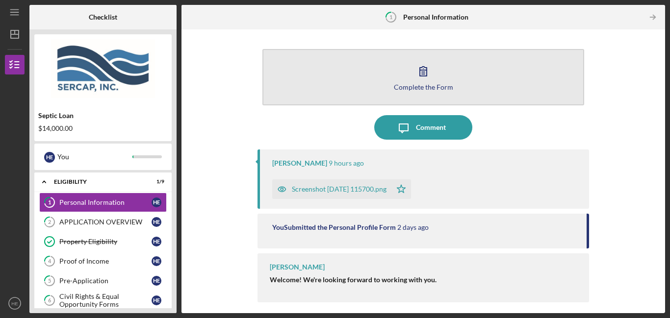
click at [470, 93] on button "Complete the Form Form" at bounding box center [423, 77] width 322 height 56
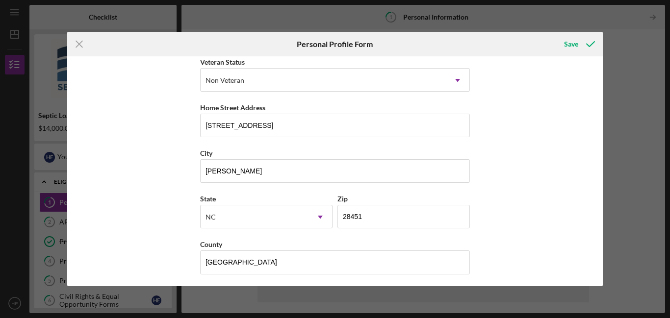
scroll to position [145, 0]
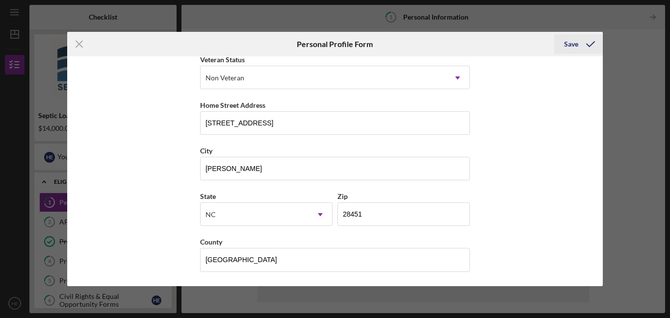
click at [578, 43] on icon "submit" at bounding box center [590, 44] width 25 height 25
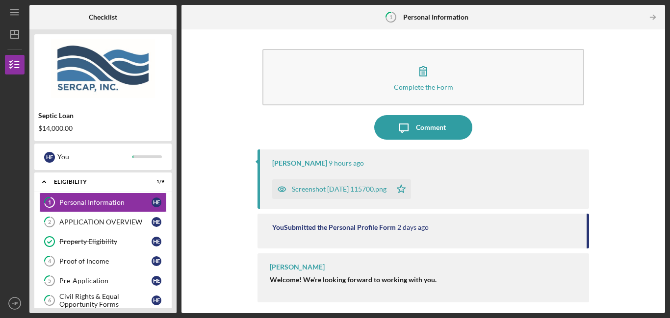
click at [655, 255] on div "Complete the Form Form Icon/Message Comment [PERSON_NAME] 9 hours ago Screensho…" at bounding box center [422, 171] width 473 height 274
click at [334, 196] on div "Screenshot [DATE] 115700.png" at bounding box center [331, 189] width 119 height 20
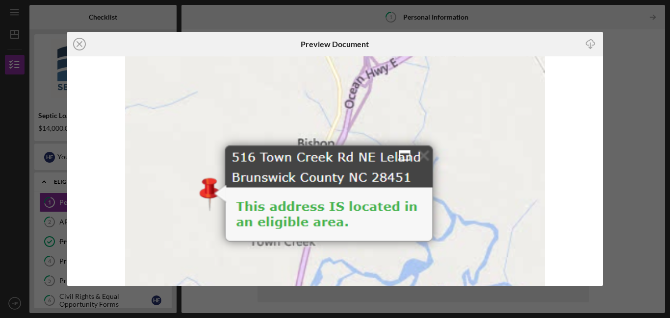
click at [616, 99] on div "Icon/Close Preview Document Icon/Download" at bounding box center [335, 159] width 670 height 318
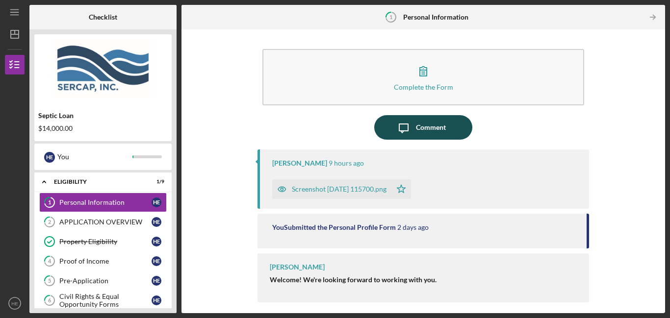
click at [399, 130] on icon "button" at bounding box center [403, 128] width 9 height 9
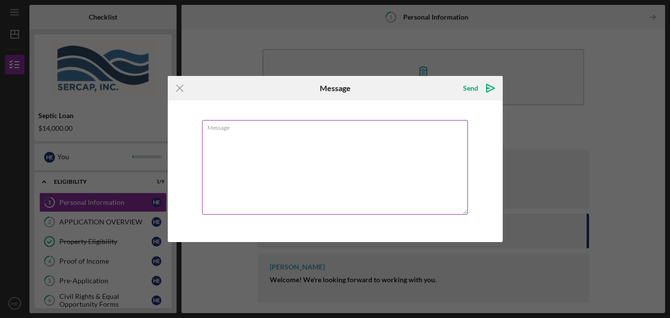
click at [295, 161] on textarea "Message" at bounding box center [335, 167] width 266 height 95
type textarea "a"
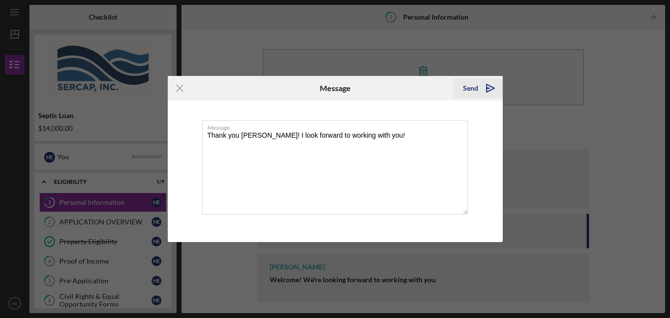
type textarea "Thank you [PERSON_NAME]! I look forward to working with you!"
click at [478, 88] on icon "Icon/icon-invite-send" at bounding box center [490, 88] width 25 height 25
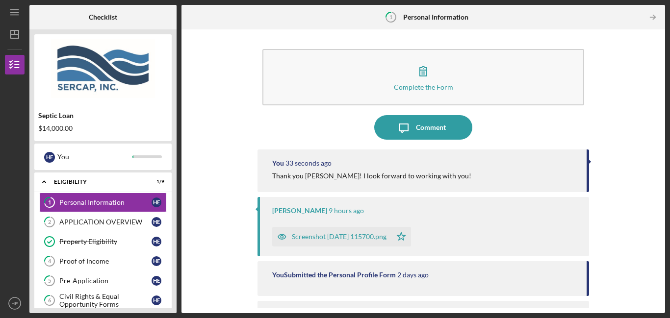
click at [35, 228] on div "1 Personal Information H E 2 APPLICATION OVERVIEW H E Property Eligibility Prop…" at bounding box center [102, 283] width 137 height 181
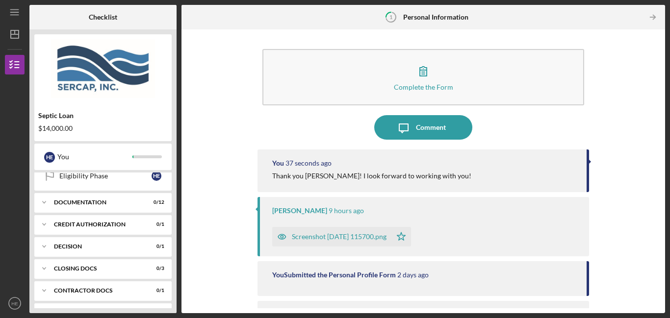
scroll to position [164, 0]
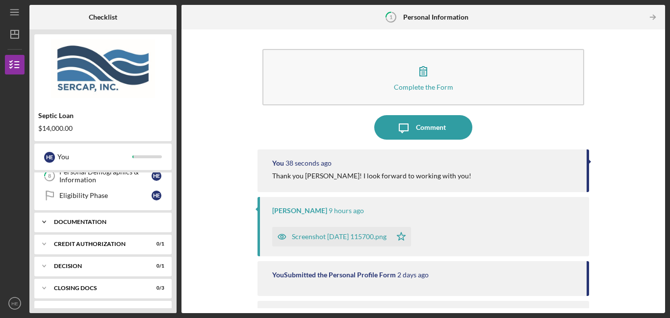
click at [49, 221] on icon "Icon/Expander" at bounding box center [44, 222] width 20 height 20
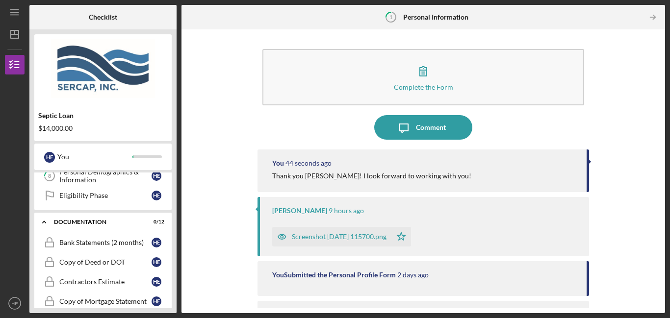
click at [30, 246] on div "Septic Loan $14,000.00 H E You Icon/Expander Eligibility 1 / 9 1 Personal Infor…" at bounding box center [102, 171] width 147 height 284
drag, startPoint x: 655, startPoint y: 102, endPoint x: 654, endPoint y: 124, distance: 22.1
click at [654, 124] on div "Complete the Form Form Icon/Message Comment You 47 seconds ago Thank you [PERSO…" at bounding box center [422, 171] width 473 height 274
click at [29, 222] on div "Septic Loan $14,000.00 H E You Icon/Expander Eligibility 1 / 9 1 Personal Infor…" at bounding box center [102, 171] width 147 height 284
click at [33, 264] on div "Septic Loan $14,000.00 H E You Icon/Expander Eligibility 1 / 9 1 Personal Infor…" at bounding box center [102, 171] width 147 height 284
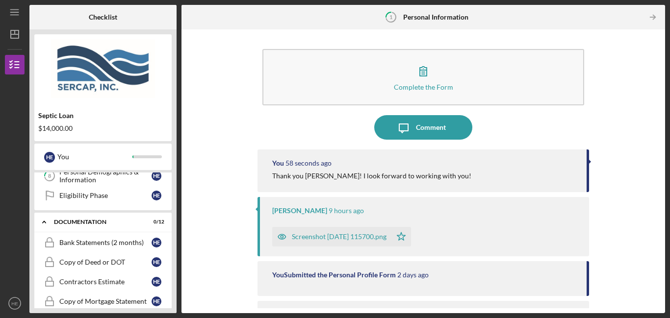
click at [32, 281] on div "Septic Loan $14,000.00 H E You Icon/Expander Eligibility 1 / 9 1 Personal Infor…" at bounding box center [102, 171] width 147 height 284
click at [106, 287] on link "Contractors Estimate Contractors Estimate H E" at bounding box center [102, 282] width 127 height 20
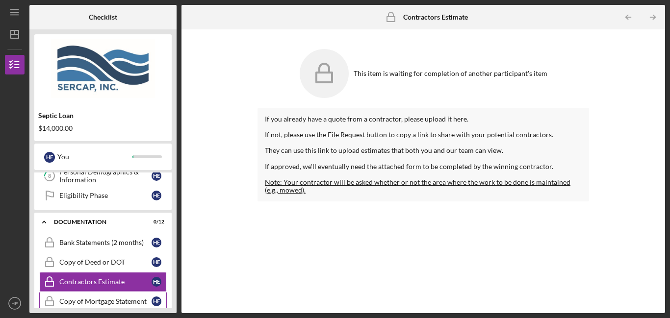
click at [96, 301] on div "Copy of Mortgage Statement" at bounding box center [105, 302] width 92 height 8
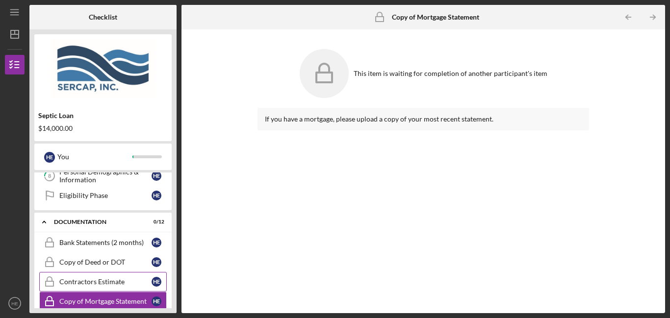
click at [99, 280] on div "Contractors Estimate" at bounding box center [105, 282] width 92 height 8
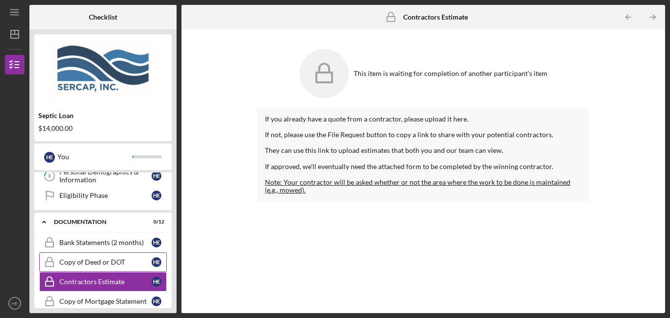
click at [107, 255] on link "Copy of Deed or DOT Copy of Deed or DOT H E" at bounding box center [102, 262] width 127 height 20
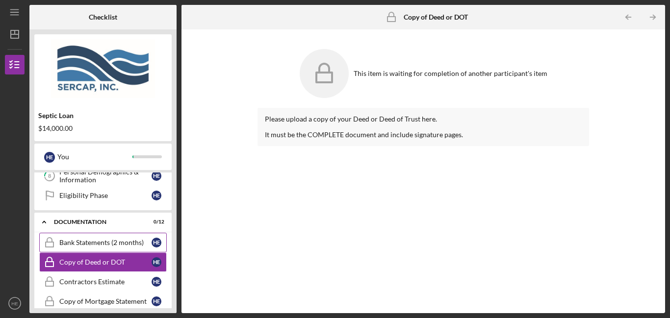
click at [113, 246] on div "Bank Statements (2 months)" at bounding box center [105, 243] width 92 height 8
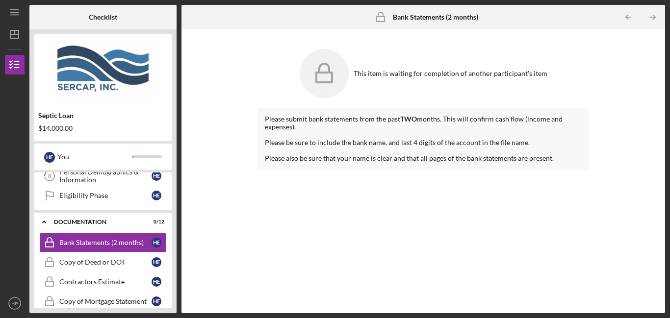
click at [168, 211] on div "Icon/Expander Eligibility 1 / 9 1 Personal Information H E 2 APPLICATION OVERVI…" at bounding box center [102, 241] width 137 height 136
click at [91, 226] on div "Icon/Expander Documentation 0 / 12" at bounding box center [102, 222] width 137 height 20
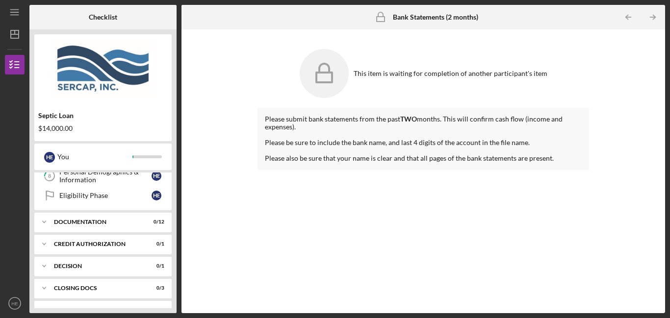
click at [35, 304] on icon "Icon/Expander" at bounding box center [44, 310] width 20 height 20
click at [30, 289] on div "Septic Loan $14,000.00 H E You Icon/Expander Eligibility 1 / 9 1 Personal Infor…" at bounding box center [102, 171] width 147 height 284
click at [68, 224] on div "Documentation" at bounding box center [106, 222] width 105 height 6
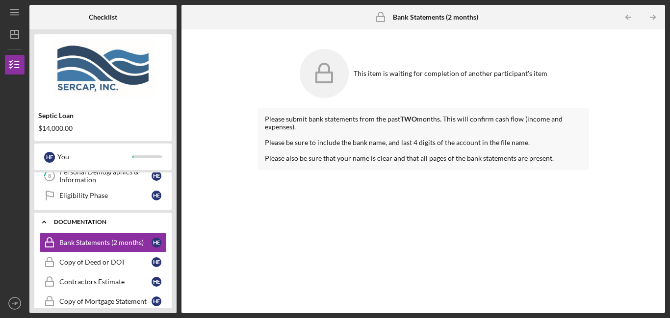
scroll to position [166, 0]
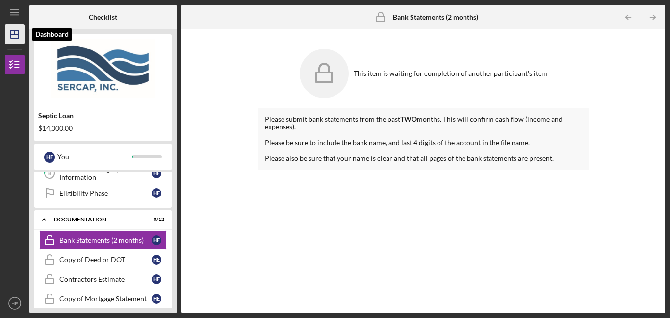
click at [7, 37] on icon "Icon/Dashboard" at bounding box center [14, 34] width 25 height 25
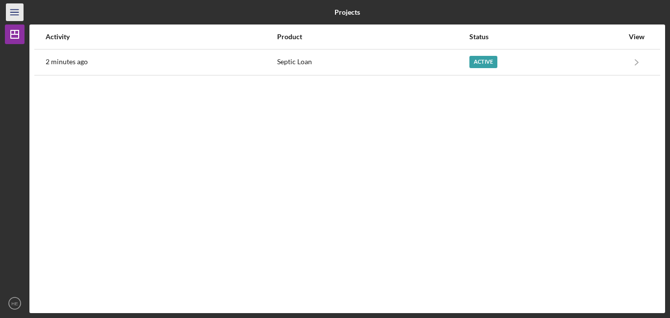
click at [18, 13] on icon "Icon/Menu" at bounding box center [15, 12] width 22 height 22
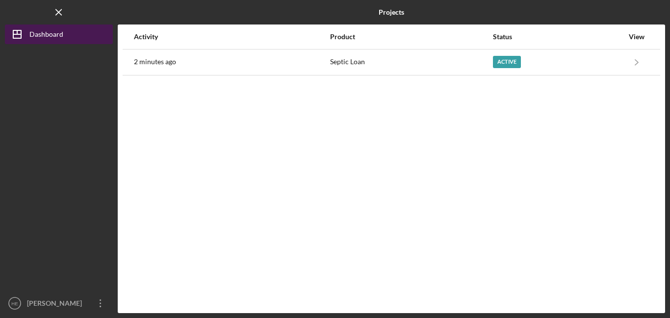
click at [22, 37] on icon "Icon/Dashboard" at bounding box center [17, 34] width 25 height 25
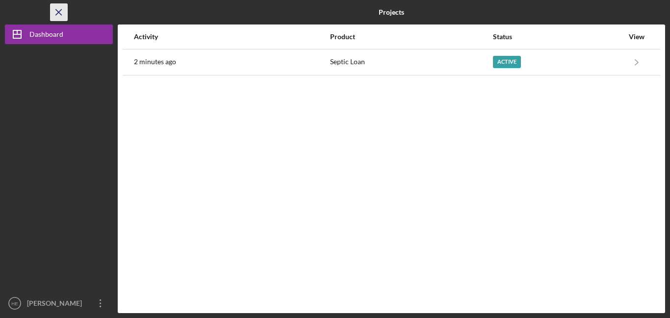
click at [54, 10] on icon "Icon/Menu Close" at bounding box center [59, 12] width 22 height 22
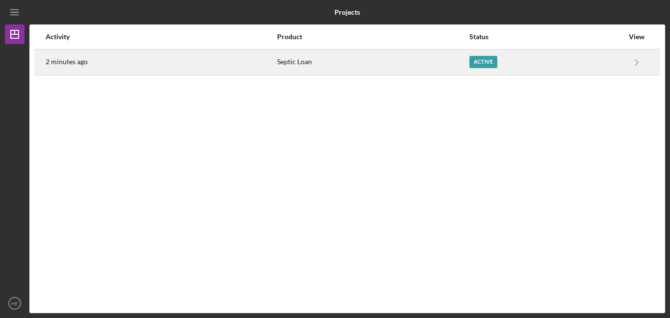
click at [540, 53] on div "Active" at bounding box center [546, 62] width 154 height 25
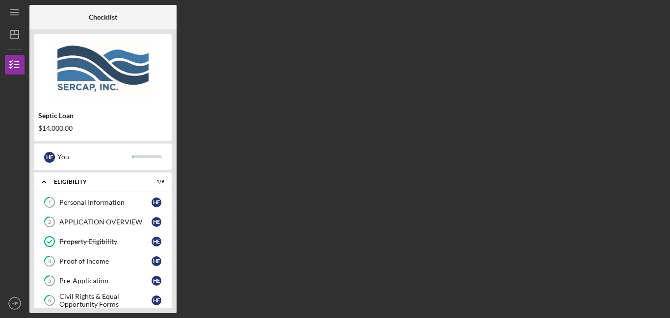
click at [30, 183] on div "Septic Loan $14,000.00 H E You Icon/Expander Eligibility 1 / 9 1 Personal Infor…" at bounding box center [102, 171] width 147 height 284
